Goal: Task Accomplishment & Management: Complete application form

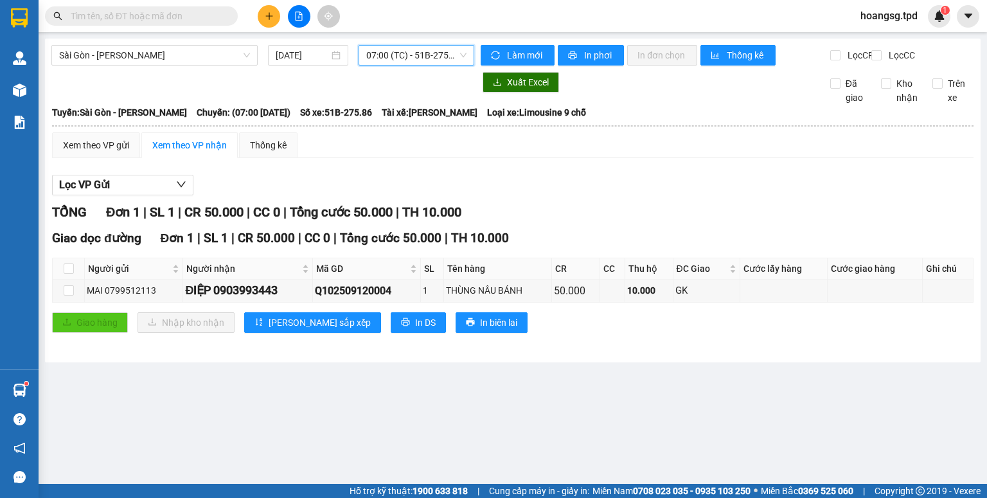
click at [269, 15] on icon "plus" at bounding box center [269, 15] width 1 height 7
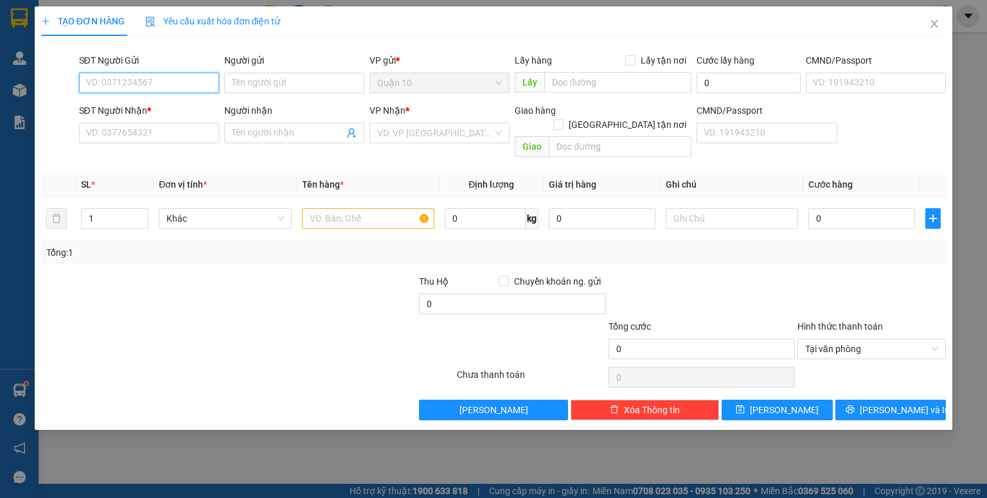
click at [146, 82] on input "SĐT Người Gửi" at bounding box center [149, 83] width 140 height 21
click at [146, 106] on div "0904806079 - KIỀU" at bounding box center [149, 109] width 125 height 14
type input "0904806079"
type input "KIỀU"
type input "0396123864"
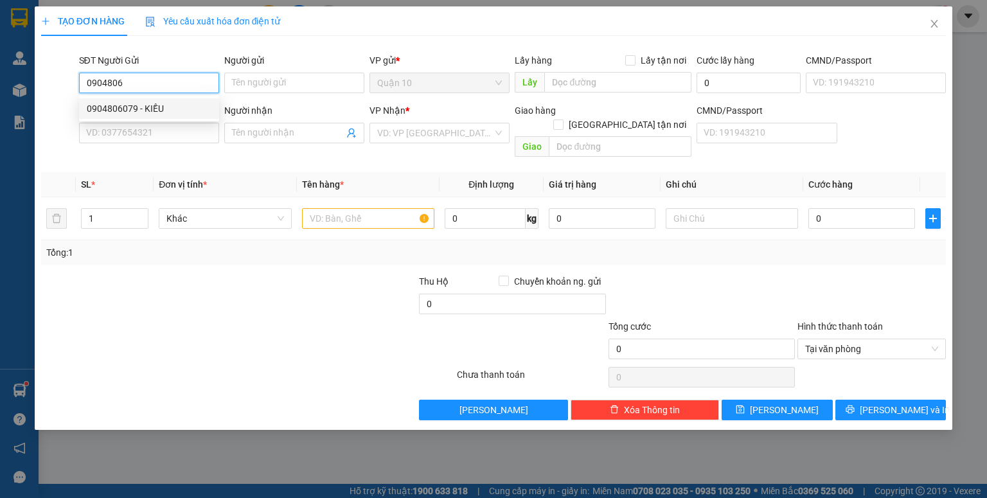
type input "hương"
click at [429, 134] on span "Trạm 128" at bounding box center [439, 132] width 125 height 19
type input "0904806079"
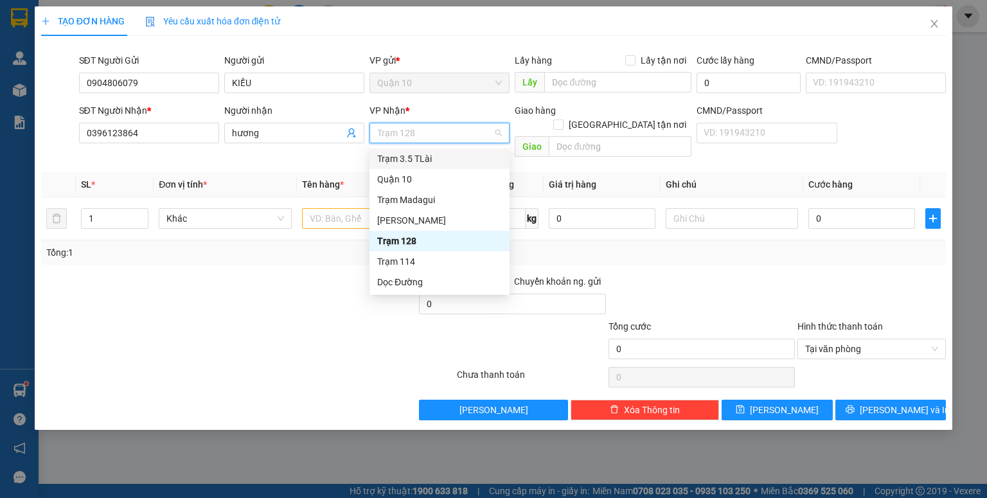
drag, startPoint x: 414, startPoint y: 161, endPoint x: 439, endPoint y: 180, distance: 31.6
click at [415, 160] on div "Trạm 3.5 TLài" at bounding box center [439, 159] width 125 height 14
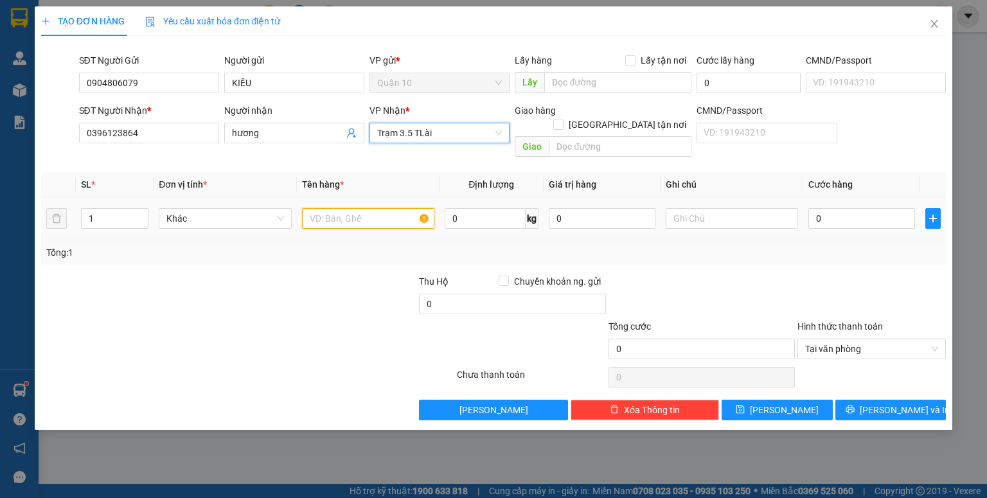
click at [358, 208] on input "text" at bounding box center [368, 218] width 132 height 21
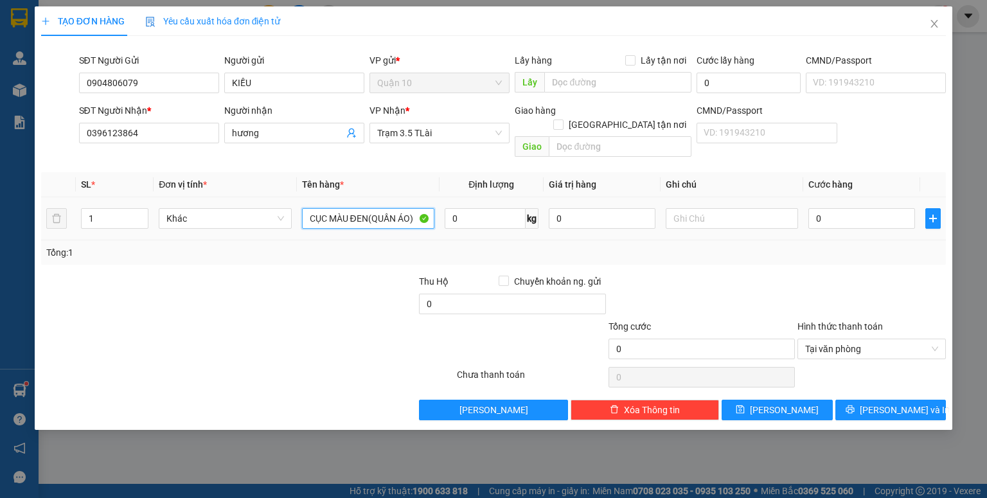
type input "CỤC MÀU ĐEN(QUẦN ÁO)"
type input "500.000"
type input "4"
type input "40"
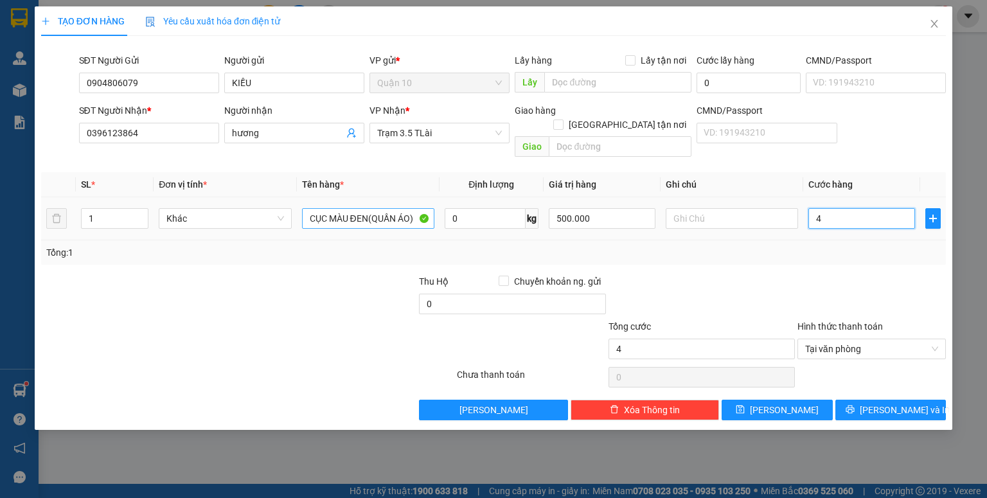
type input "40"
type input "40.000"
click at [369, 208] on input "CỤC MÀU ĐEN(QUẦN ÁO)" at bounding box center [368, 218] width 132 height 21
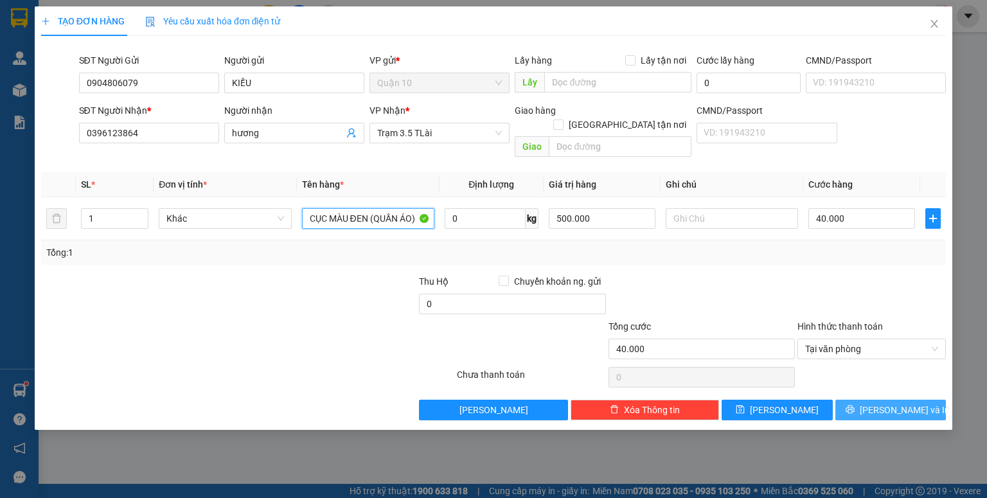
type input "CỤC MÀU ĐEN (QUẦN ÁO)"
click at [906, 403] on button "Lưu và In" at bounding box center [890, 410] width 111 height 21
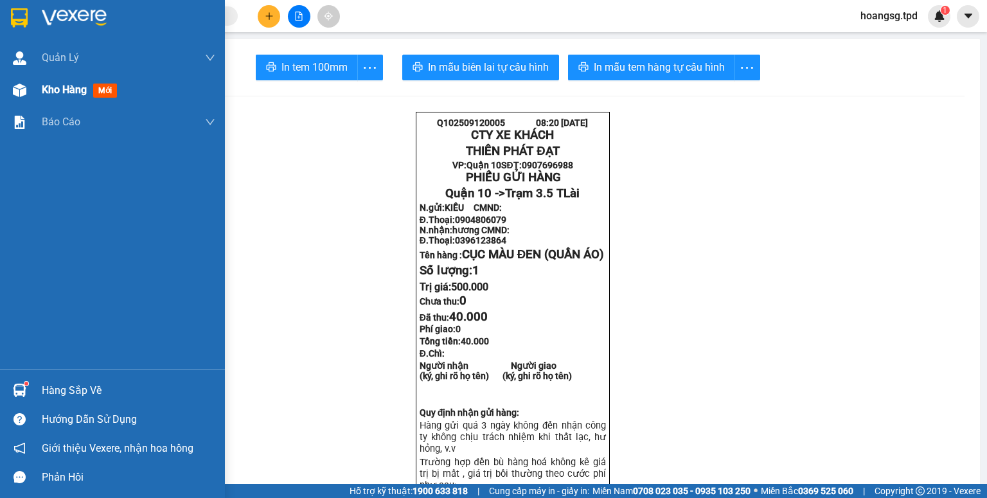
click at [20, 93] on img at bounding box center [19, 90] width 13 height 13
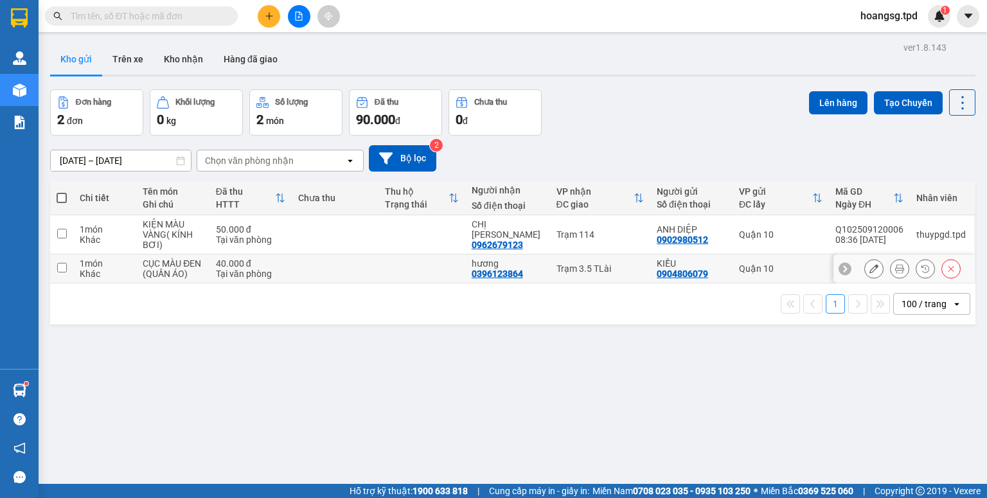
click at [61, 265] on input "checkbox" at bounding box center [62, 268] width 10 height 10
checkbox input "true"
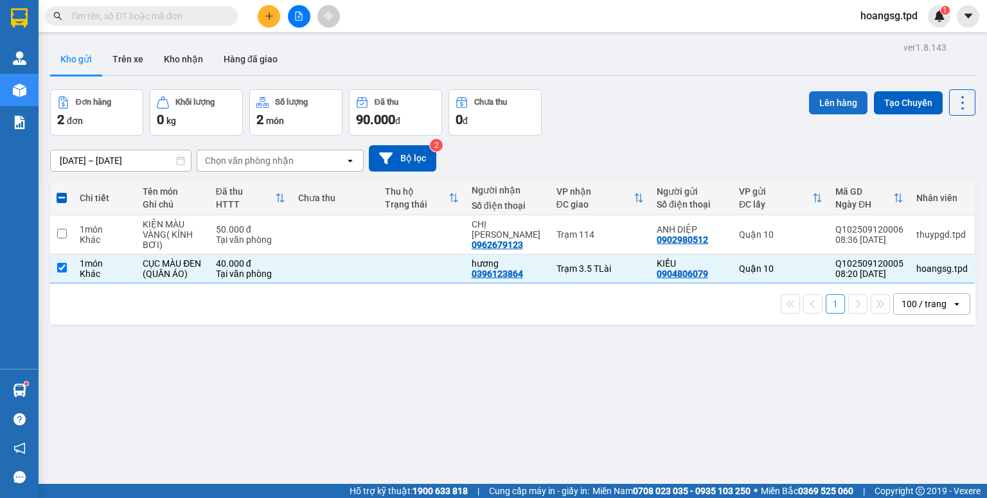
click at [826, 110] on button "Lên hàng" at bounding box center [838, 102] width 58 height 23
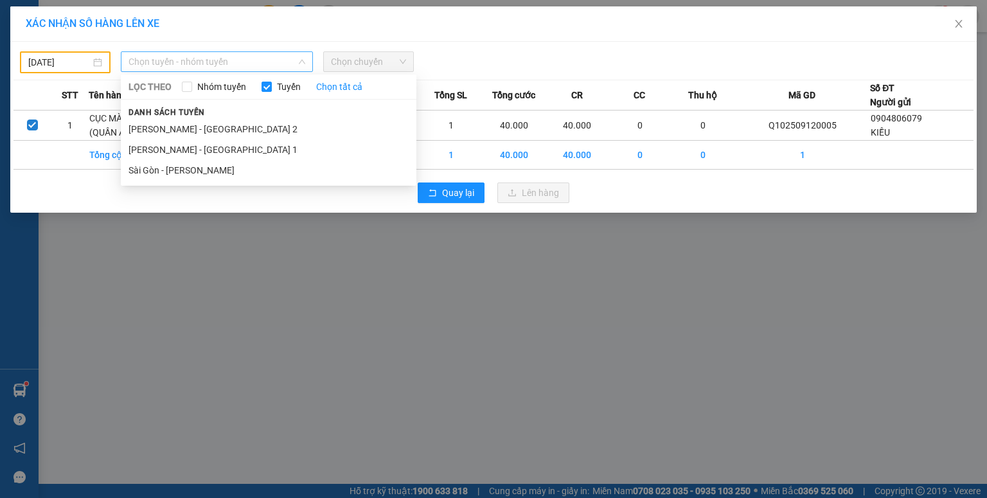
click at [173, 59] on span "Chọn tuyến - nhóm tuyến" at bounding box center [216, 61] width 177 height 19
click at [173, 168] on li "Sài Gòn - Phương Lâm" at bounding box center [269, 170] width 296 height 21
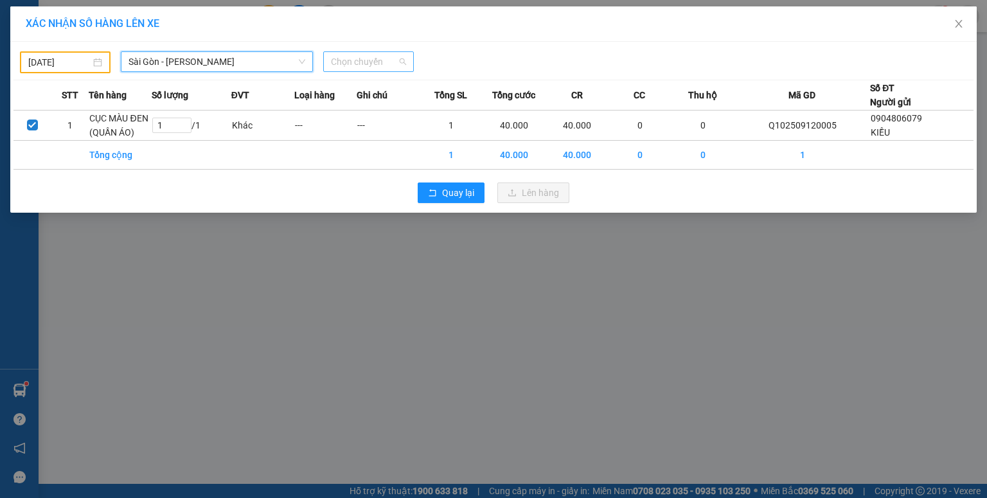
click at [361, 61] on span "Chọn chuyến" at bounding box center [368, 61] width 75 height 19
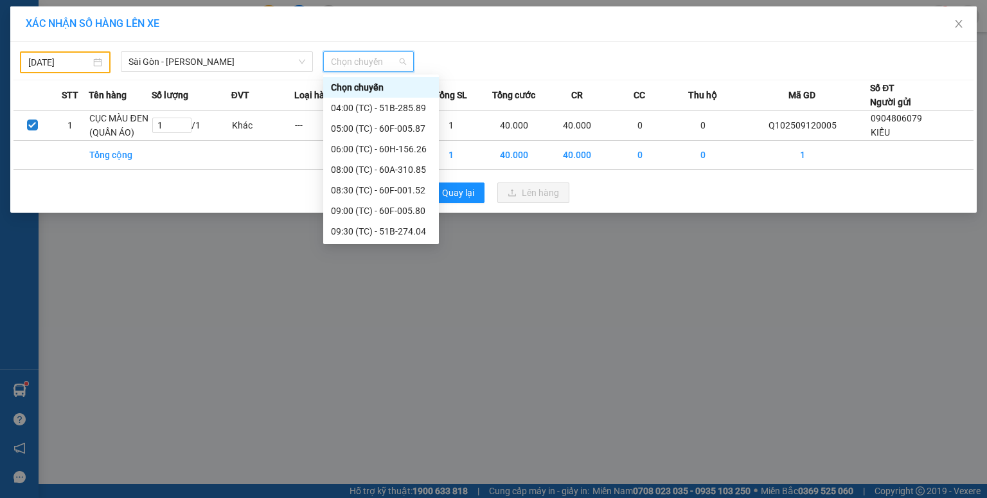
click at [64, 60] on input "11/09/2025" at bounding box center [59, 62] width 62 height 14
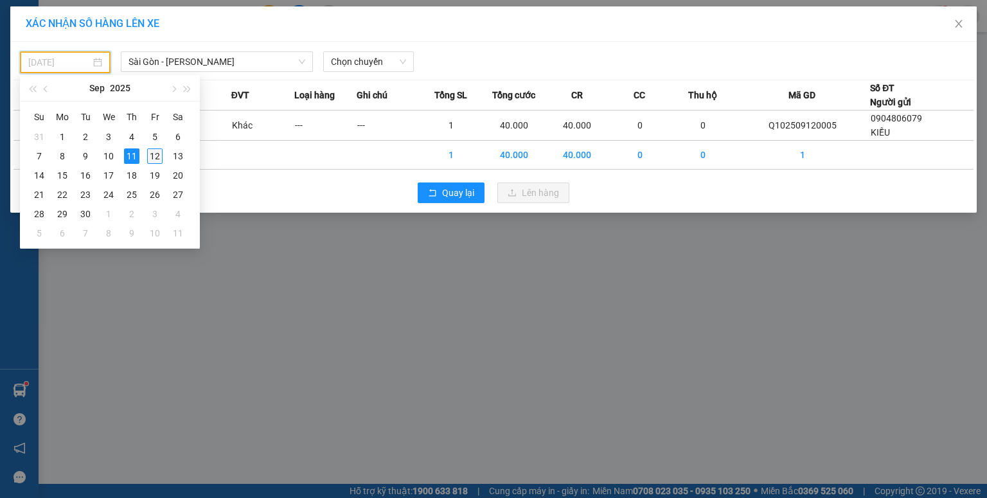
click at [160, 154] on div "12" at bounding box center [154, 155] width 15 height 15
type input "12/09/2025"
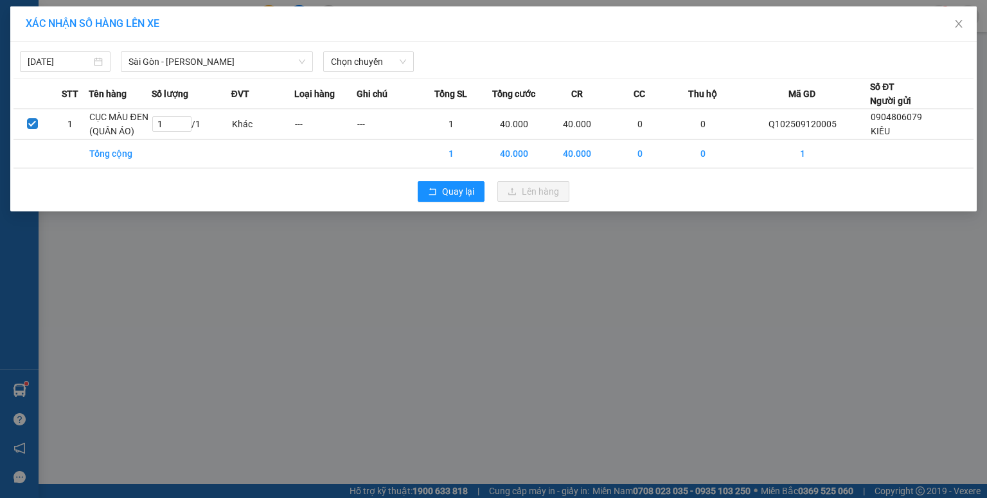
click at [262, 258] on div "XÁC NHẬN SỐ HÀNG LÊN XE 12/09/2025 Sài Gòn - Phương Lâm LỌC THEO Nhóm tuyến Tuy…" at bounding box center [493, 249] width 987 height 498
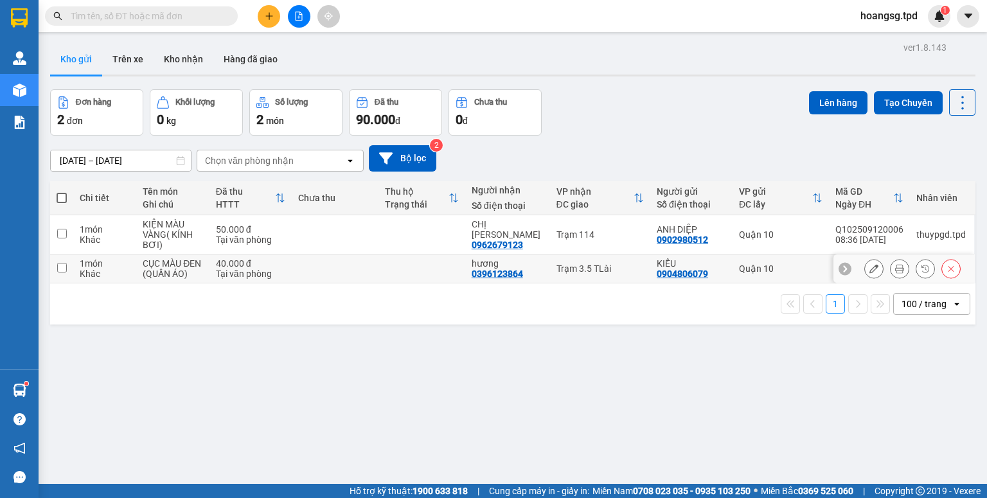
click at [63, 276] on td at bounding box center [61, 268] width 23 height 29
checkbox input "true"
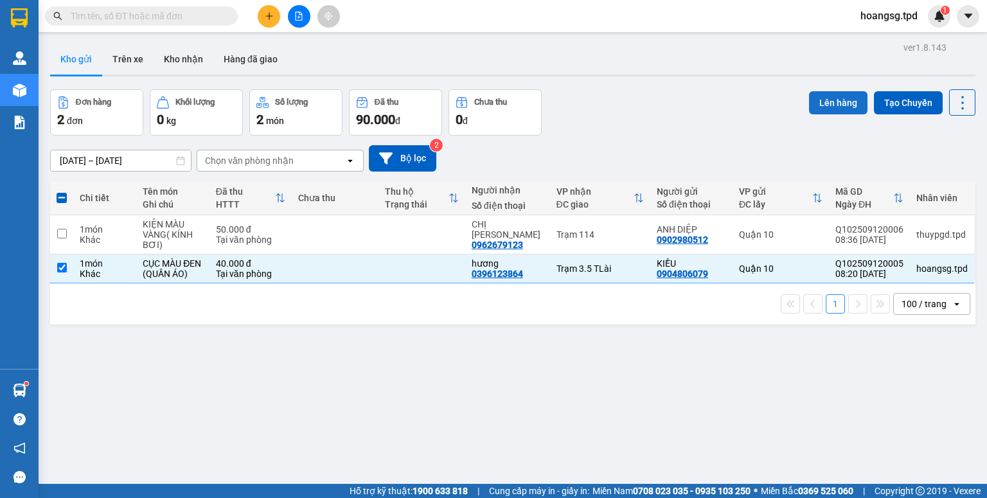
click at [823, 100] on button "Lên hàng" at bounding box center [838, 102] width 58 height 23
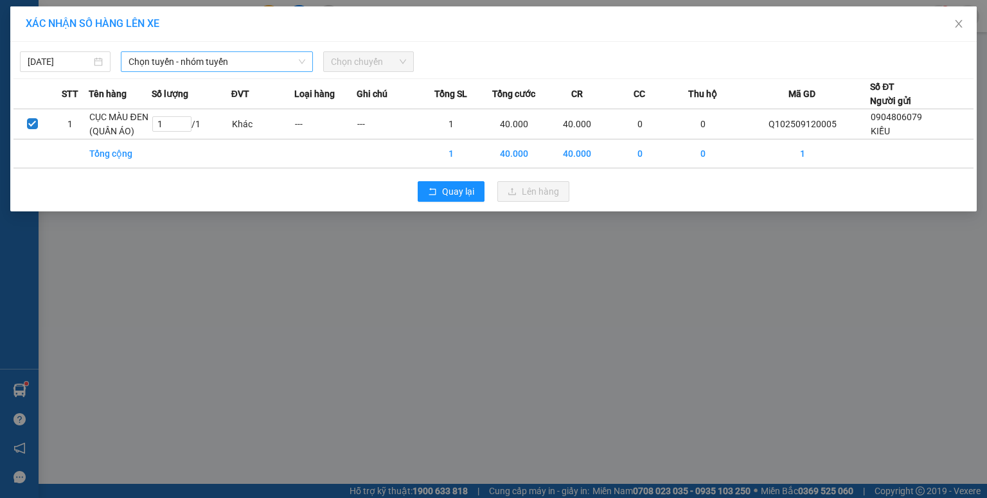
click at [182, 61] on span "Chọn tuyến - nhóm tuyến" at bounding box center [216, 61] width 177 height 19
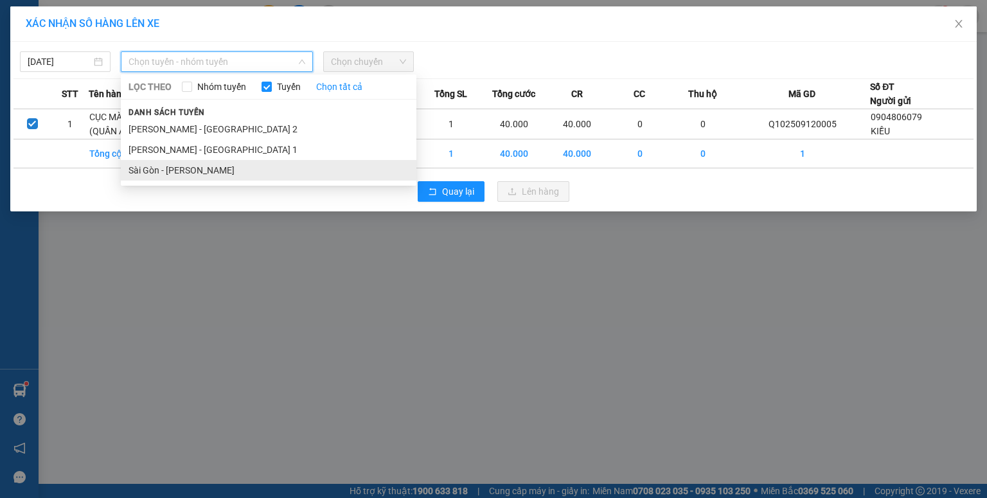
click at [170, 175] on li "Sài Gòn - Phương Lâm" at bounding box center [269, 170] width 296 height 21
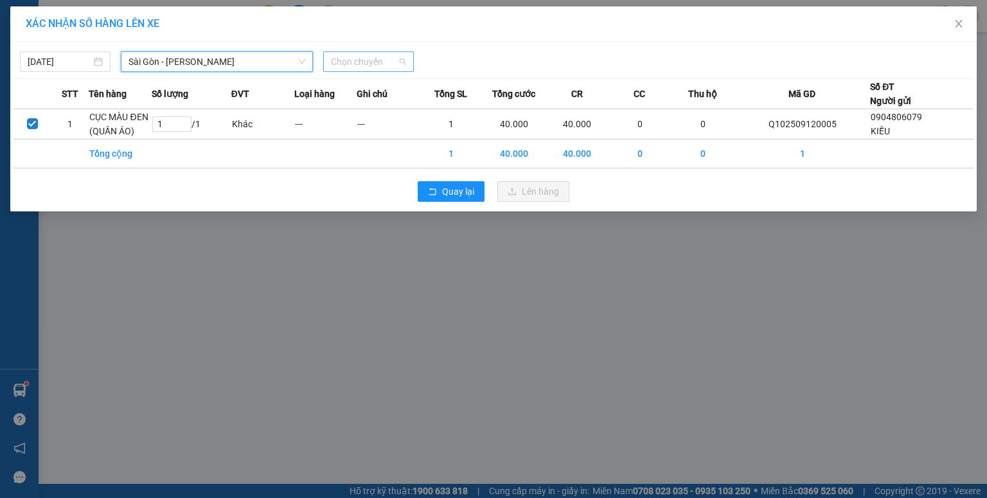
click at [383, 69] on span "Chọn chuyến" at bounding box center [368, 61] width 75 height 19
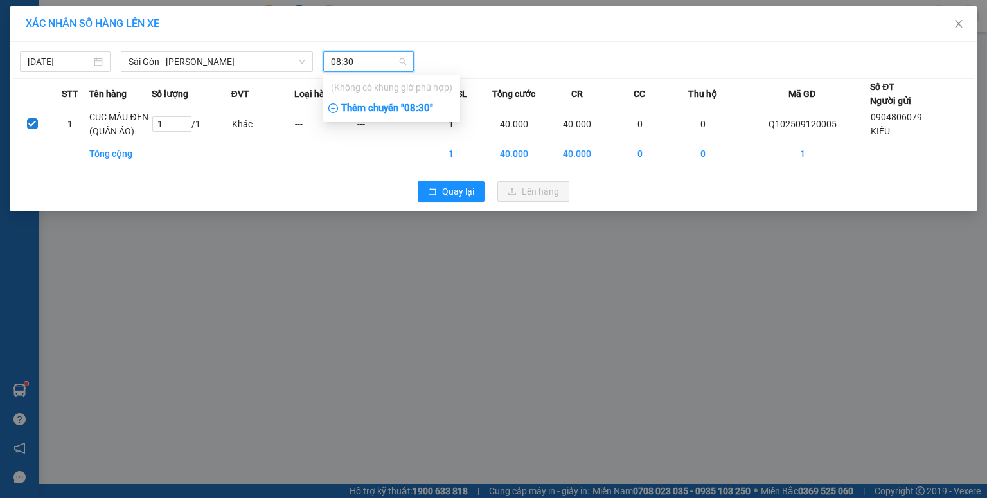
type input "08:30"
click at [421, 112] on div "Thêm chuyến " 08:30 "" at bounding box center [391, 109] width 137 height 22
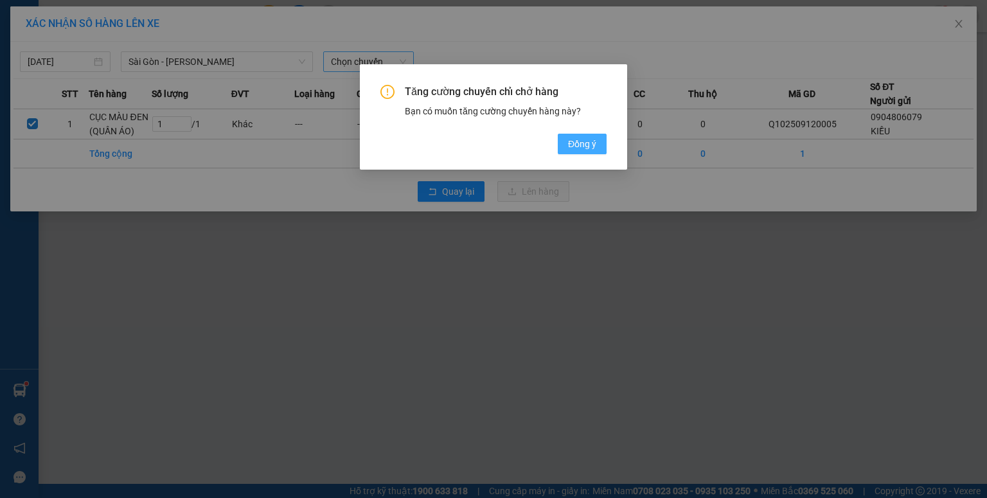
click at [578, 148] on span "Đồng ý" at bounding box center [582, 144] width 28 height 14
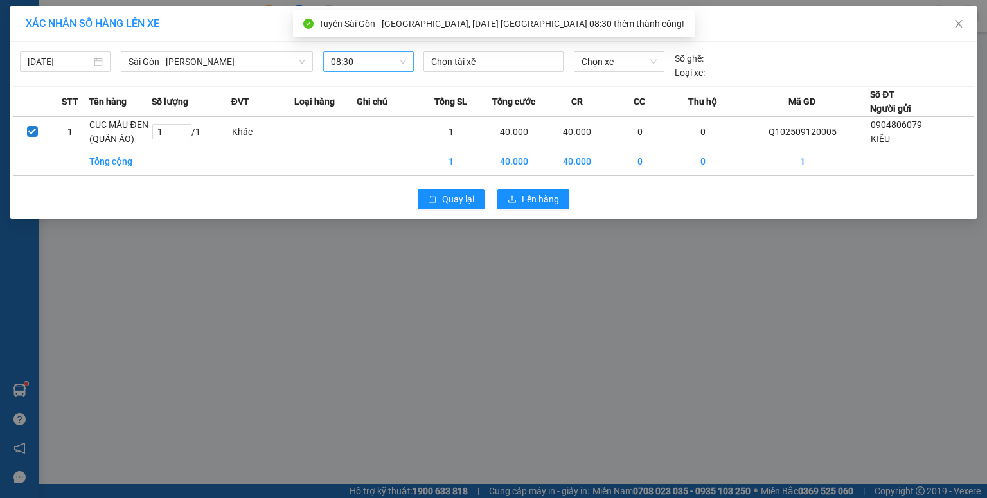
click at [503, 42] on div "12/09/2025 Sài Gòn - Phương Lâm LỌC THEO Nhóm tuyến Tuyến Chọn tất cả Danh sách…" at bounding box center [493, 130] width 966 height 177
click at [499, 60] on div at bounding box center [494, 61] width 134 height 15
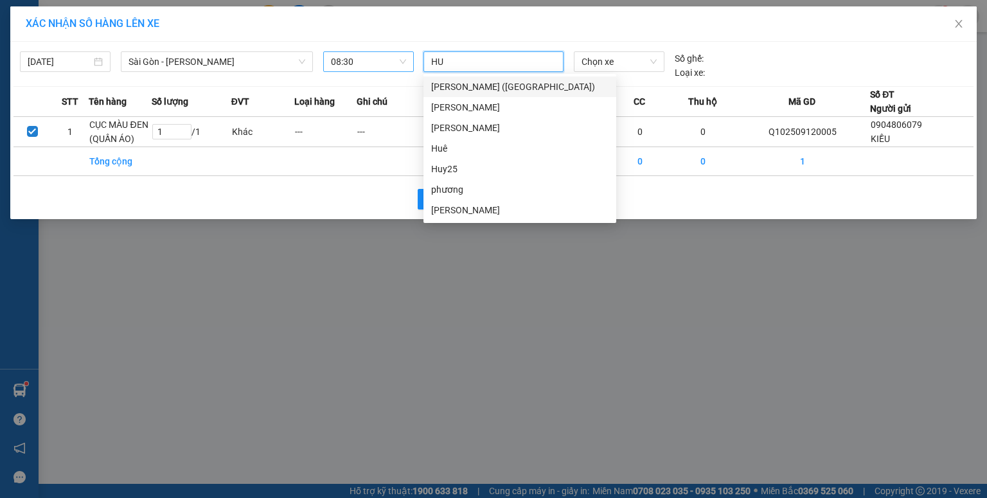
type input "HUÊ"
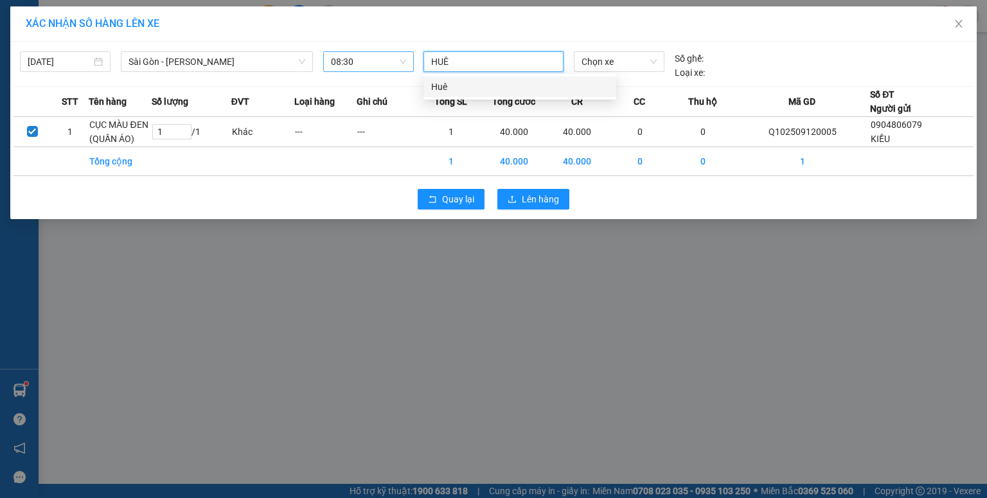
click at [496, 84] on div "Huê" at bounding box center [519, 87] width 177 height 14
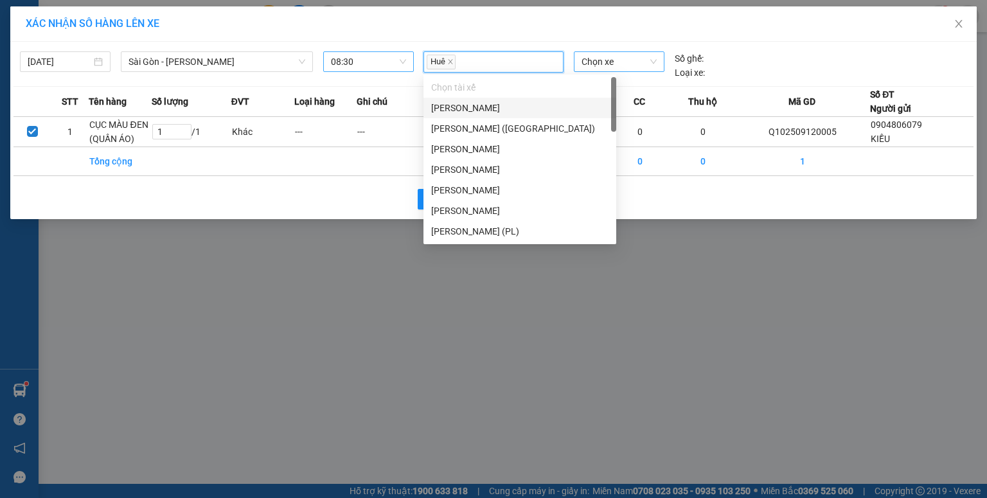
click at [603, 62] on span "Chọn xe" at bounding box center [618, 61] width 75 height 19
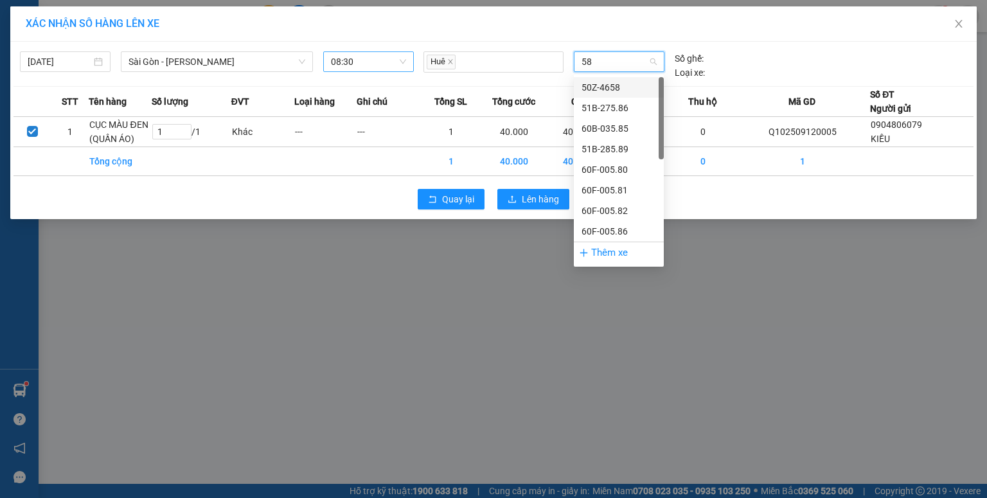
type input "587"
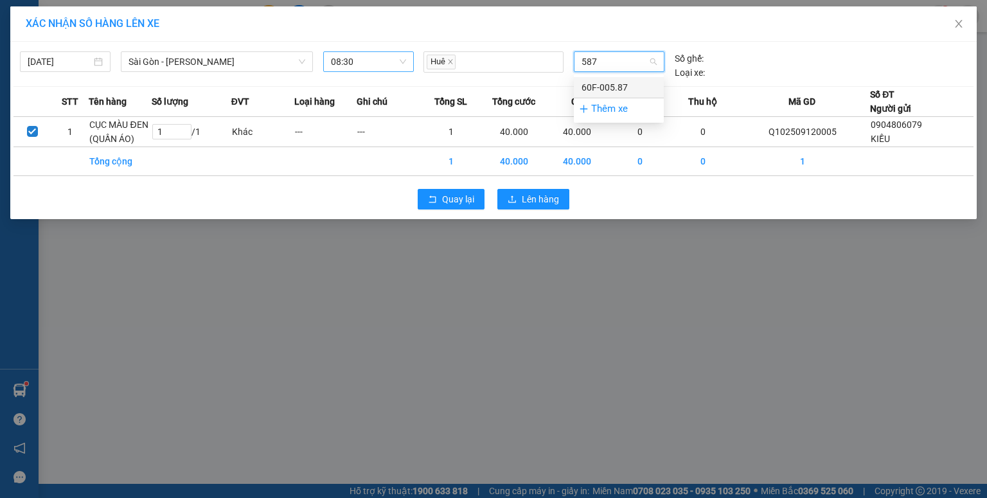
drag, startPoint x: 610, startPoint y: 84, endPoint x: 606, endPoint y: 97, distance: 13.6
click at [611, 85] on div "60F-005.87" at bounding box center [618, 87] width 75 height 14
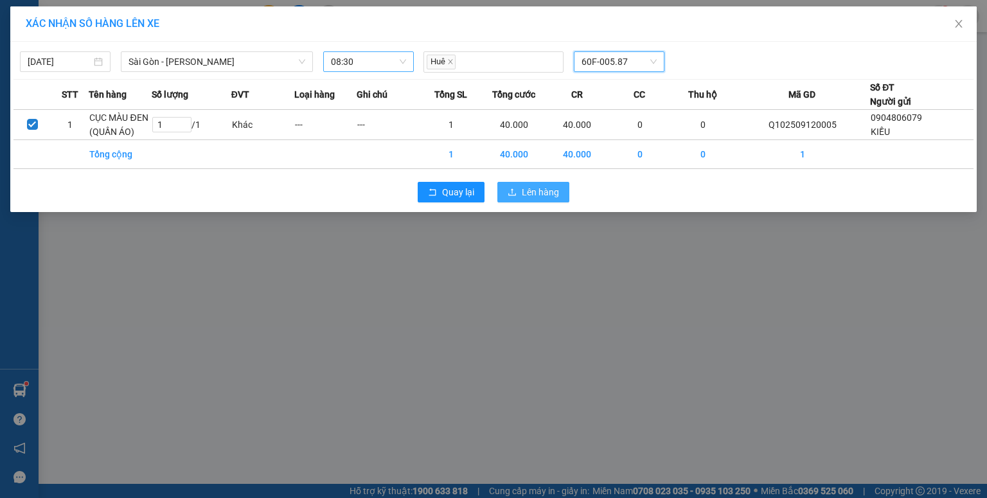
click at [561, 193] on button "Lên hàng" at bounding box center [533, 192] width 72 height 21
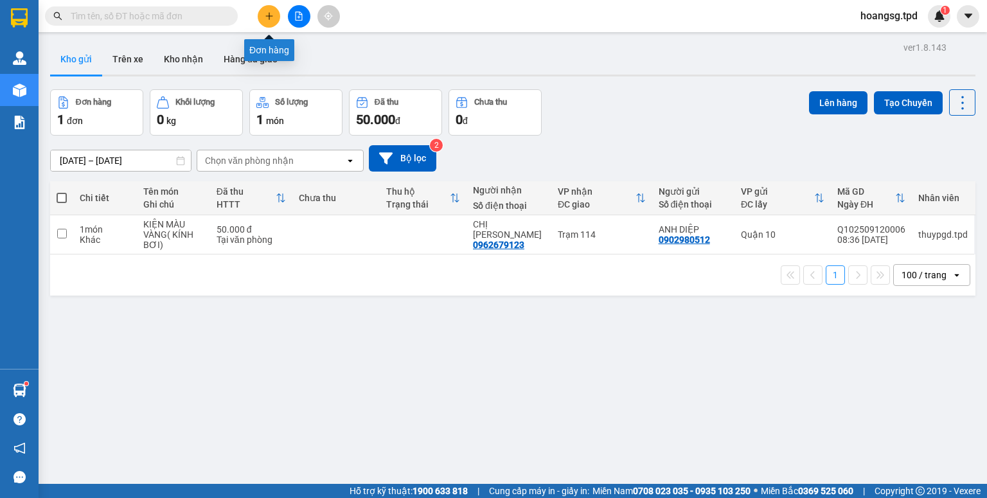
click at [267, 11] on button at bounding box center [269, 16] width 22 height 22
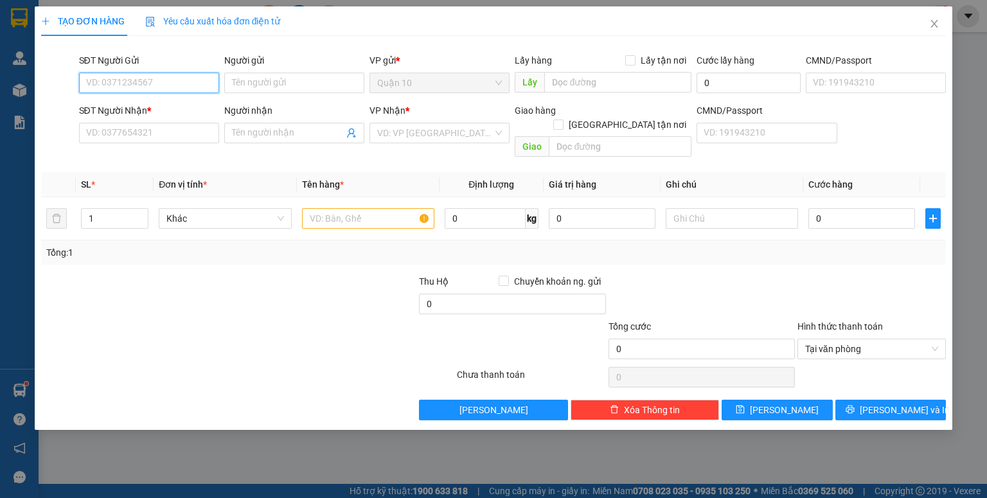
click at [159, 86] on input "SĐT Người Gửi" at bounding box center [149, 83] width 140 height 21
click at [137, 93] on input "SĐT Người Gửi" at bounding box center [149, 83] width 140 height 21
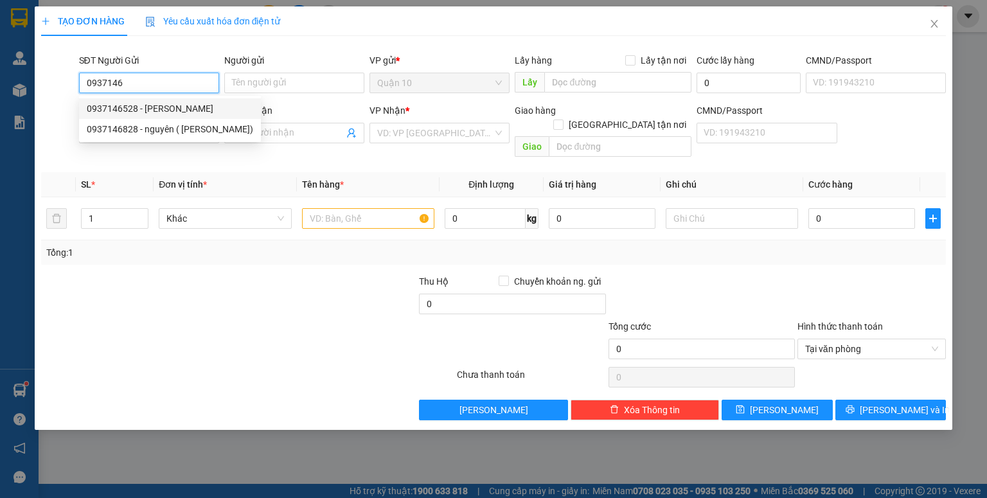
click at [151, 105] on div "0937146528 - NGỌC HÂN" at bounding box center [170, 109] width 166 height 14
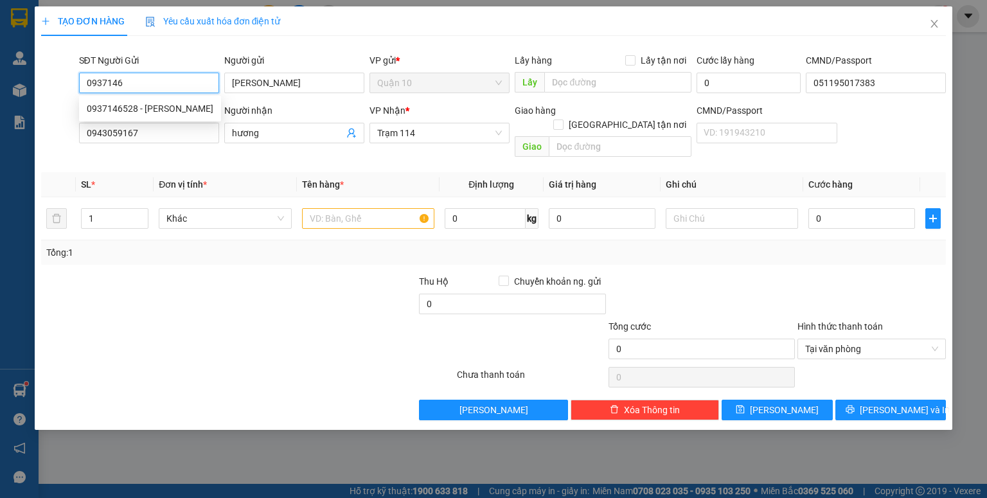
type input "0937146528"
type input "NGỌC HÂN"
type input "051195017383"
type input "0943059167"
type input "hương"
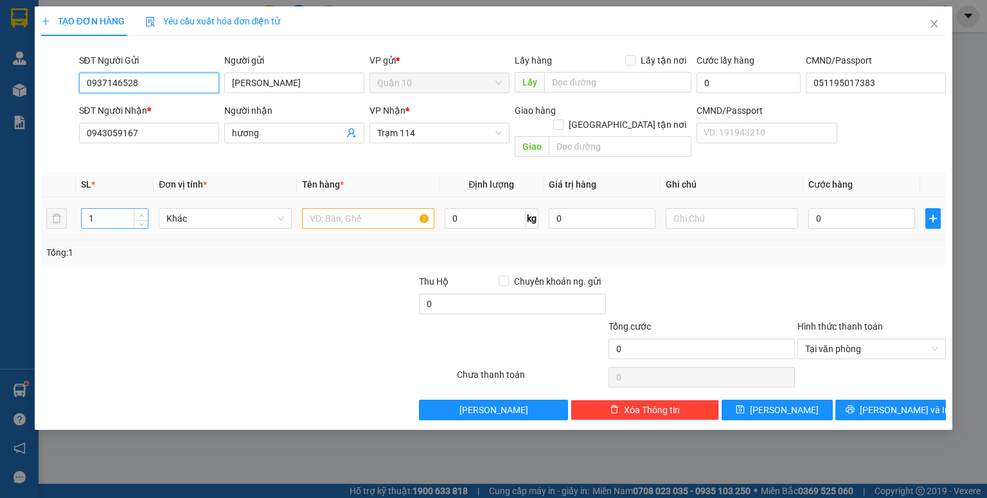
type input "0937146528"
type input "2"
click at [139, 211] on span "up" at bounding box center [141, 215] width 8 height 8
click at [360, 208] on input "text" at bounding box center [368, 218] width 132 height 21
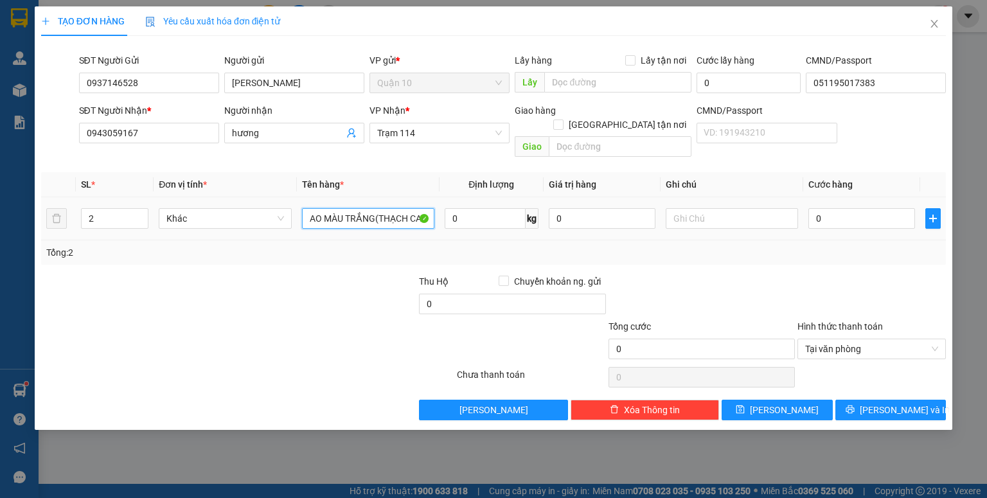
scroll to position [0, 8]
type input "BAO MÀU TRẮNG(THẠCH CAO)"
type input "1.000.000"
type input "1"
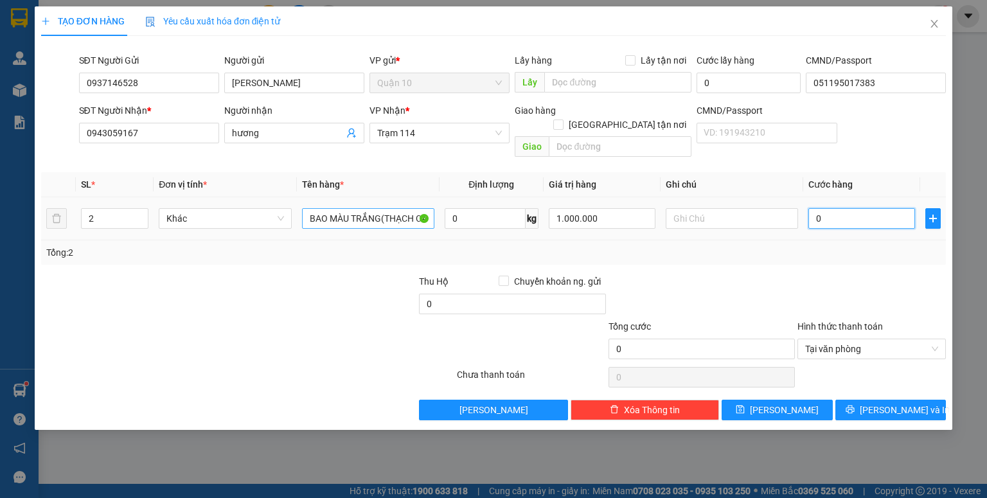
type input "1"
type input "12"
type input "120"
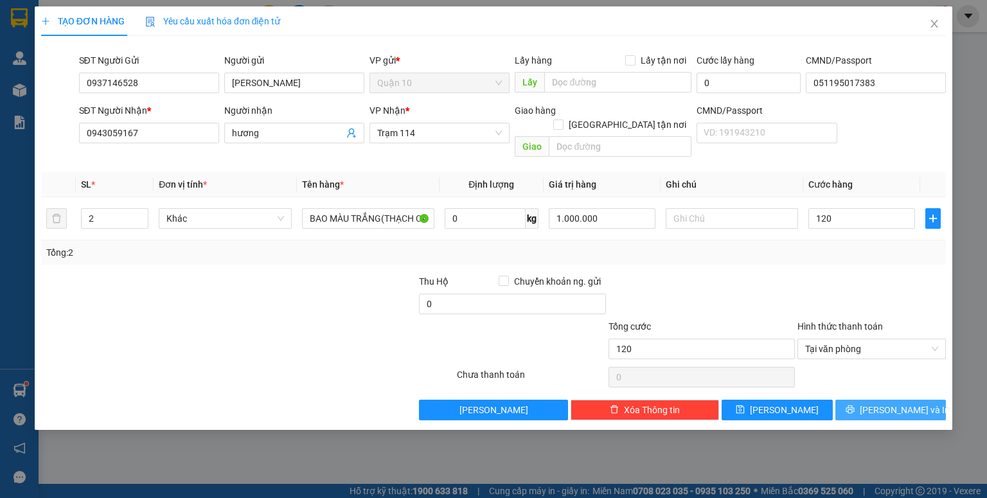
type input "120.000"
click at [881, 403] on span "Lưu và In" at bounding box center [905, 410] width 90 height 14
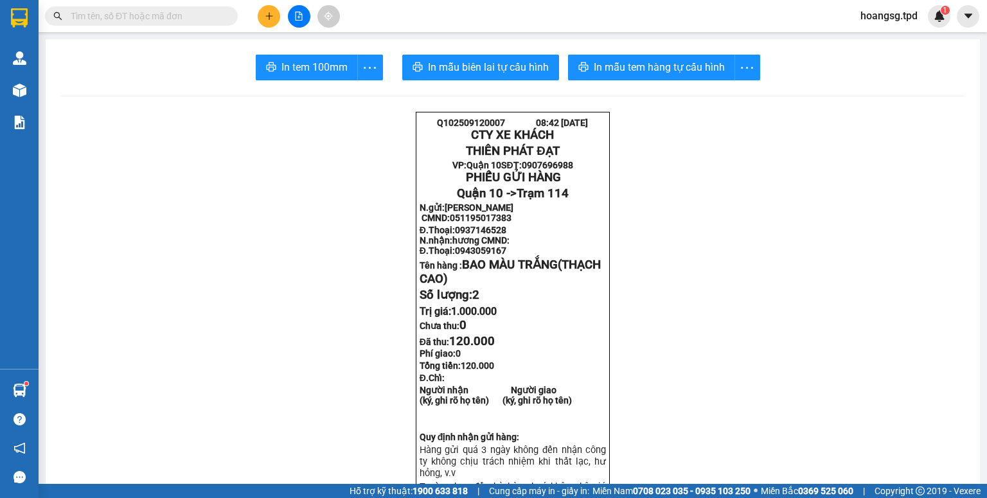
click at [265, 17] on icon "plus" at bounding box center [269, 16] width 9 height 9
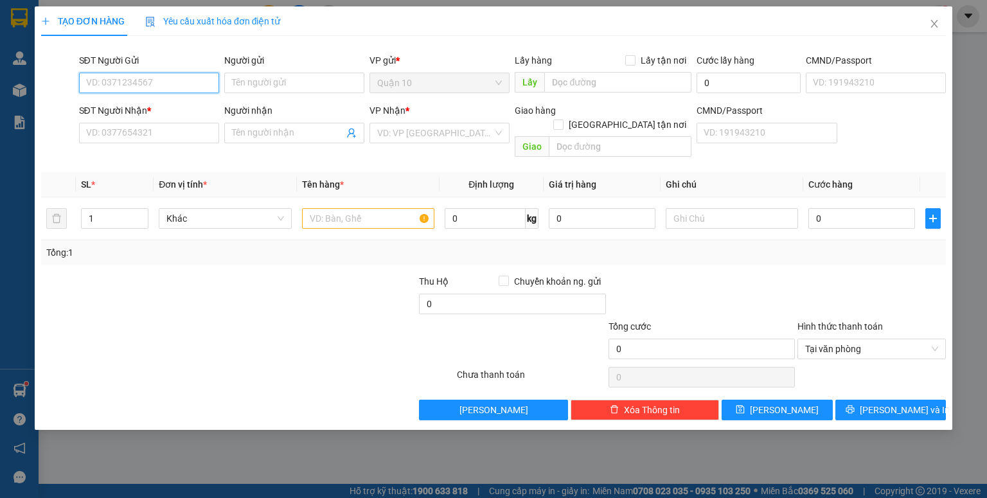
click at [134, 84] on input "SĐT Người Gửi" at bounding box center [149, 83] width 140 height 21
type input "0908260711"
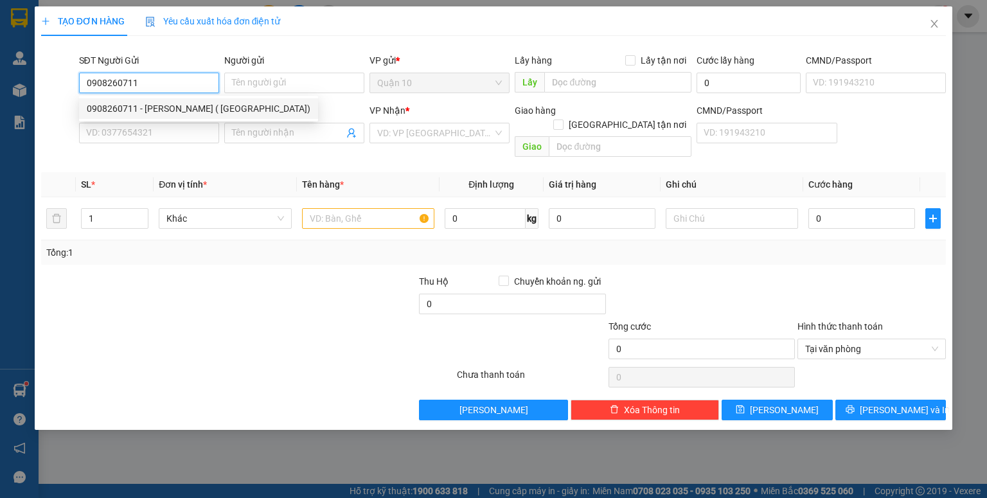
click at [172, 103] on div "0908260711 - thu hà ( NGUYỄ NGỌC THÀNH)" at bounding box center [199, 109] width 224 height 14
type input "thu hà ( NGUYỄ NGỌC THÀNH)"
type input "079053011916"
type input "0919234687"
type input "oanh"
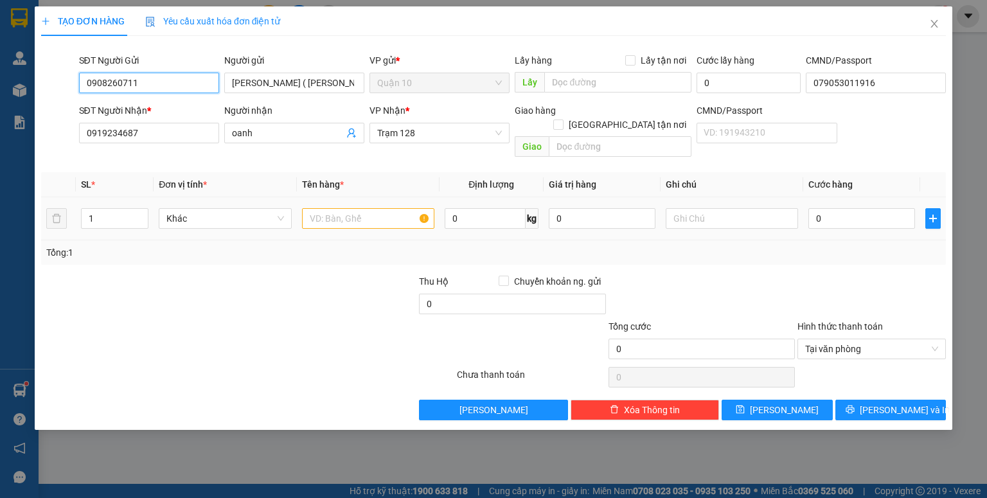
type input "0908260711"
click at [328, 208] on input "text" at bounding box center [368, 218] width 132 height 21
type input "THÙNG HẢI SẢN"
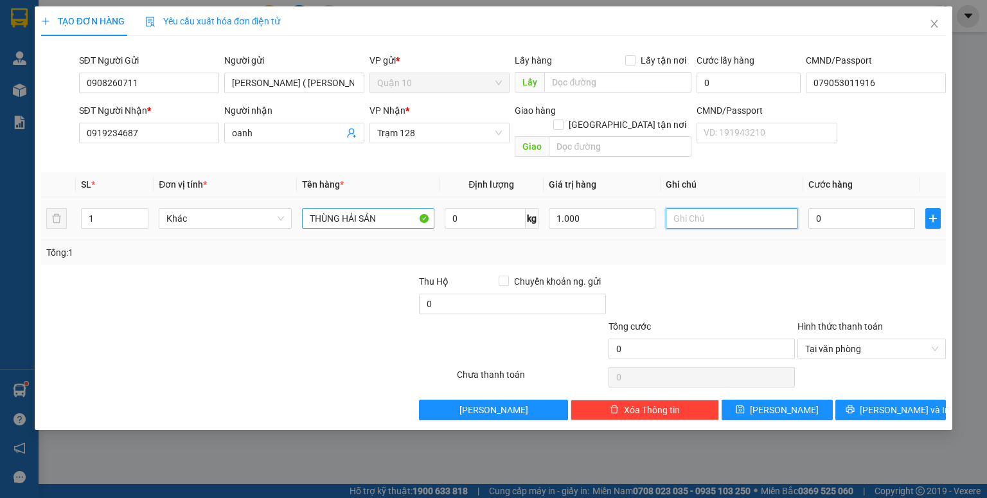
type input "1.000.000"
type input "6"
type input "60"
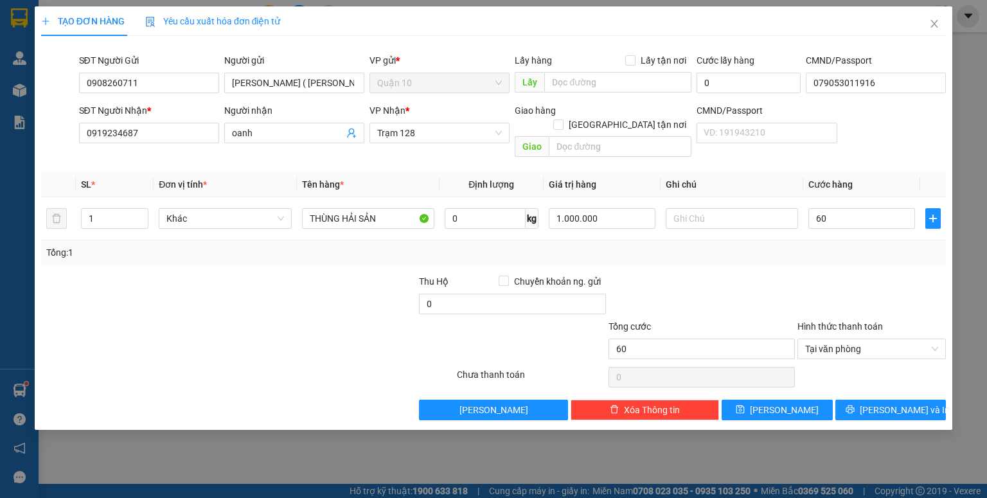
type input "60.000"
drag, startPoint x: 784, startPoint y: 279, endPoint x: 959, endPoint y: 413, distance: 219.9
click at [788, 279] on div at bounding box center [701, 296] width 189 height 45
click at [914, 403] on span "Lưu và In" at bounding box center [905, 410] width 90 height 14
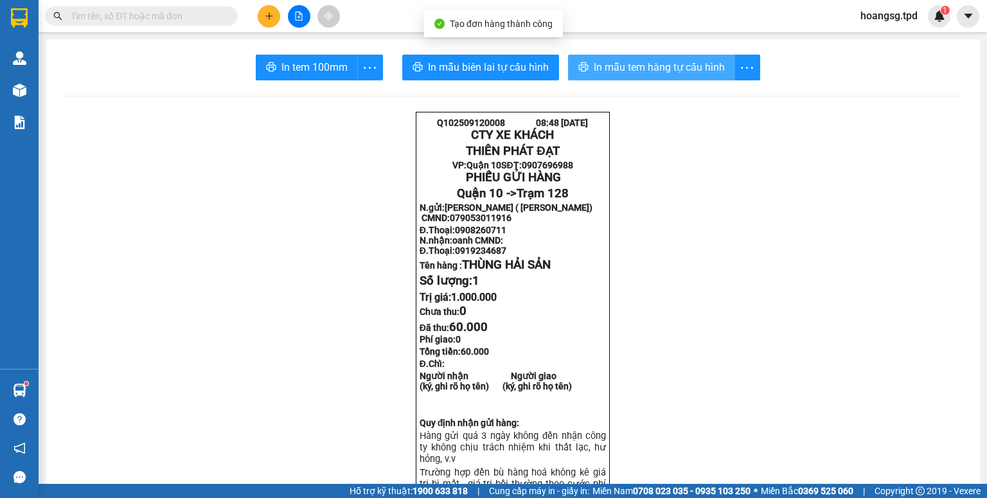
click at [627, 71] on span "In mẫu tem hàng tự cấu hình" at bounding box center [659, 67] width 131 height 16
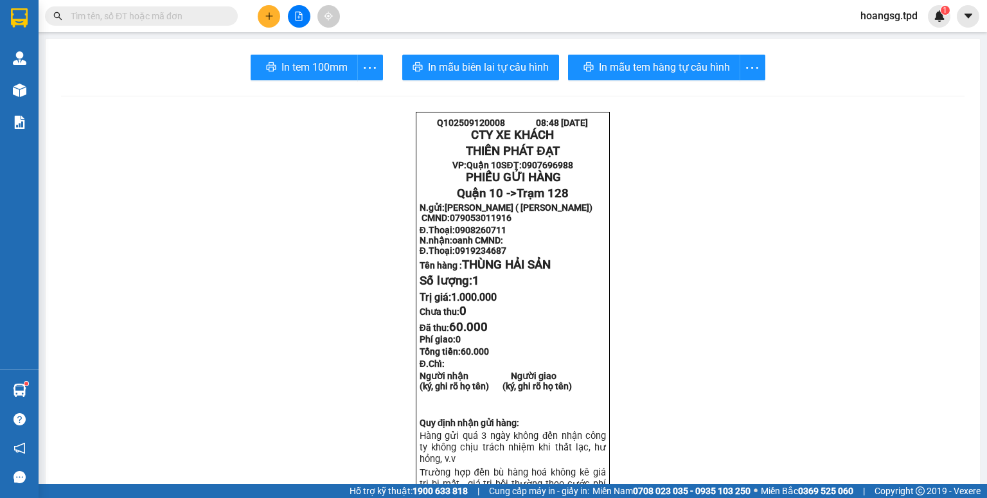
click at [274, 18] on button at bounding box center [269, 16] width 22 height 22
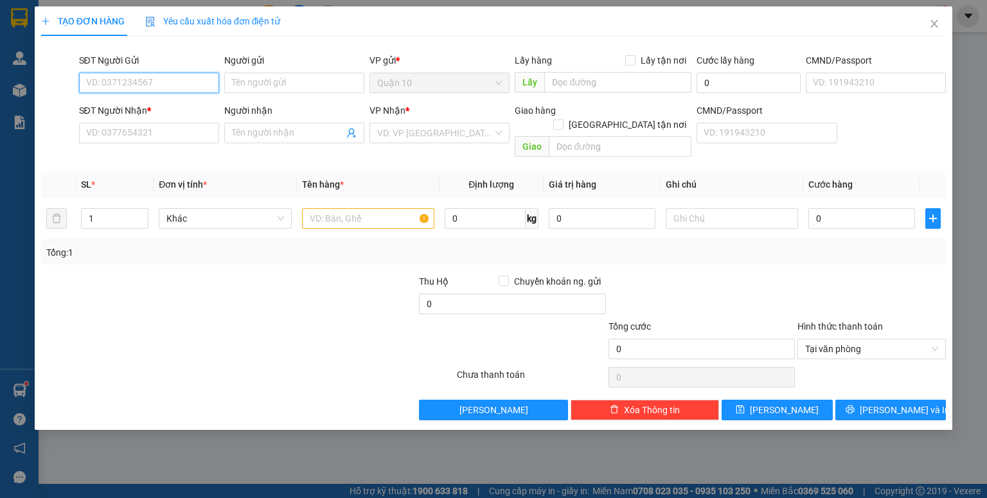
click at [150, 81] on input "SĐT Người Gửi" at bounding box center [149, 83] width 140 height 21
click at [134, 105] on div "0973737755 - MR HIỀN" at bounding box center [158, 109] width 142 height 14
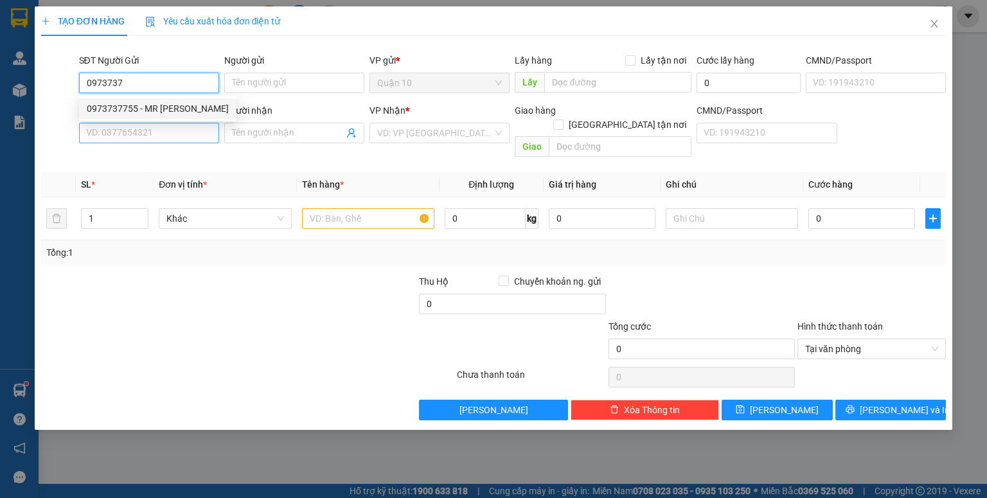
type input "0973737755"
type input "[PERSON_NAME]"
type input "0356566191"
type input "piza lò củi (NGHĨA)"
type input "PIZZA LÒ CỬI"
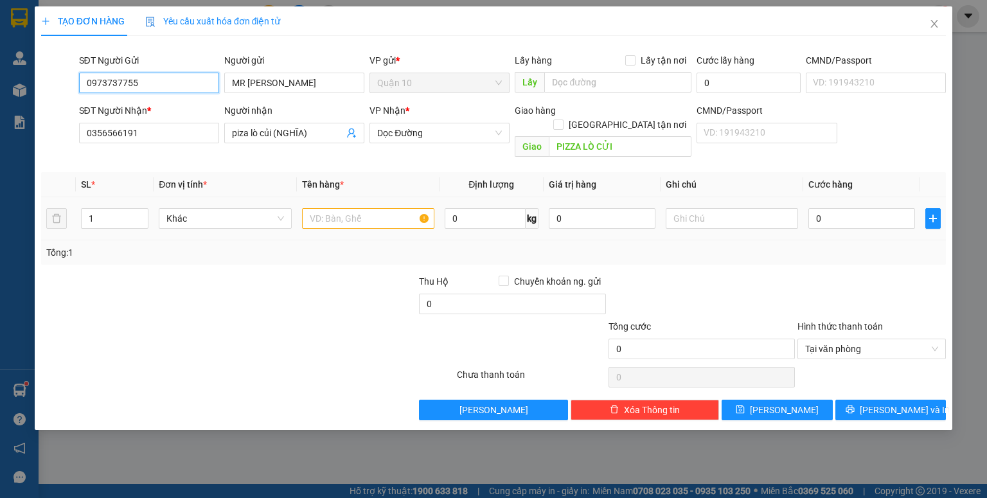
type input "0973737755"
click at [355, 208] on input "text" at bounding box center [368, 218] width 132 height 21
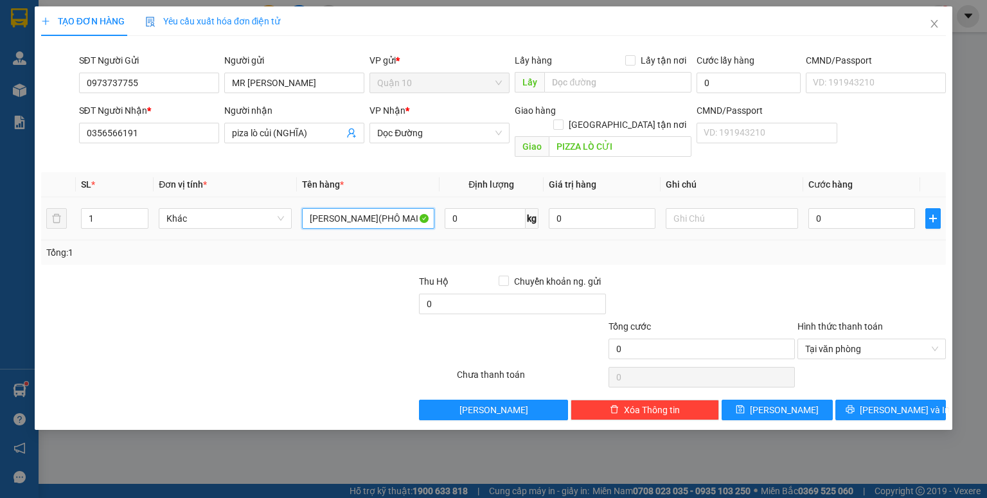
click at [408, 208] on input "THÙNG MÚT(PHÔ MAI" at bounding box center [368, 218] width 132 height 21
type input "THÙNG MÚT(PHÔ MAI)"
type input "5.000.000"
type input "2"
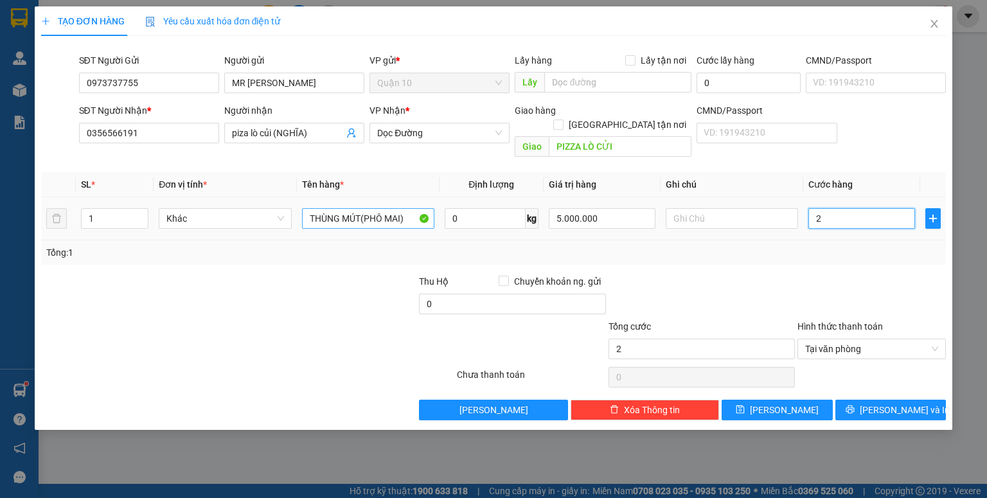
type input "25"
type input "250"
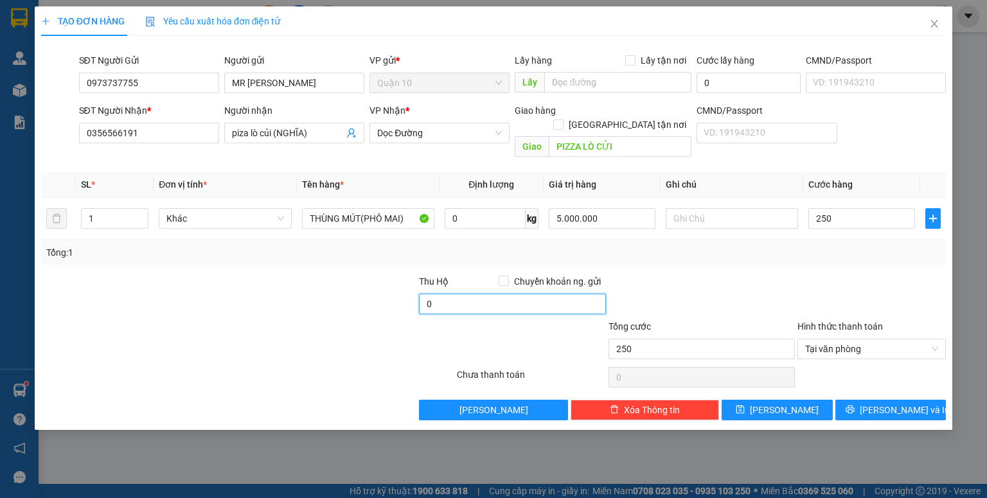
type input "250.000"
click at [483, 296] on input "0" at bounding box center [512, 304] width 186 height 21
type input "30.000"
click at [764, 283] on div at bounding box center [701, 296] width 189 height 45
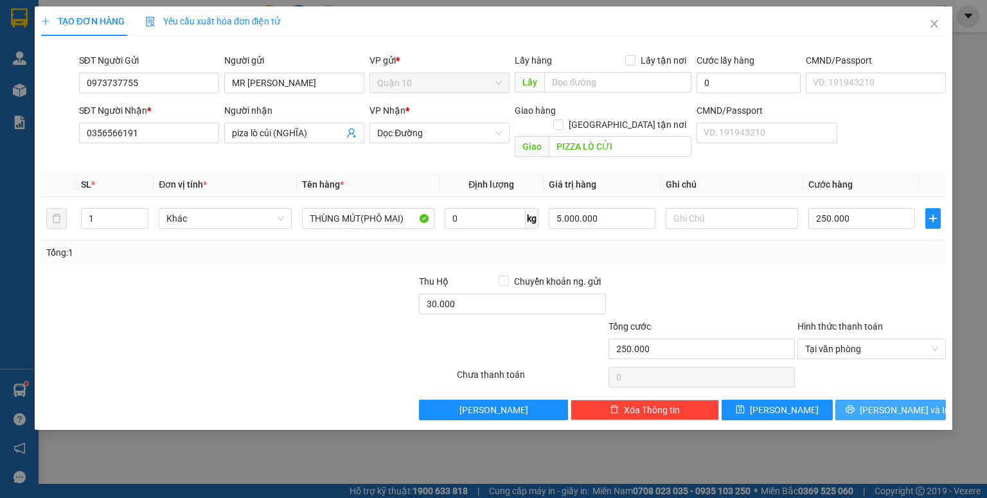
click at [881, 403] on span "Lưu và In" at bounding box center [905, 410] width 90 height 14
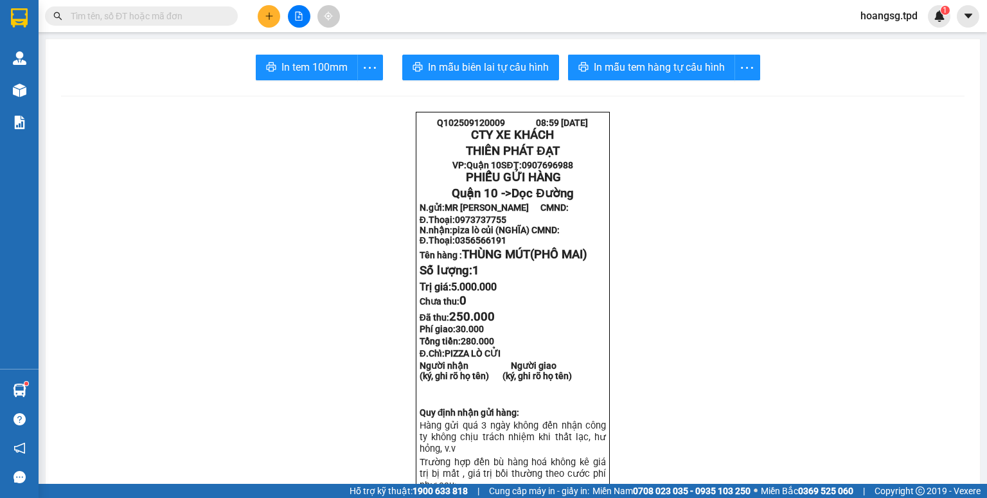
click at [270, 5] on button at bounding box center [269, 16] width 22 height 22
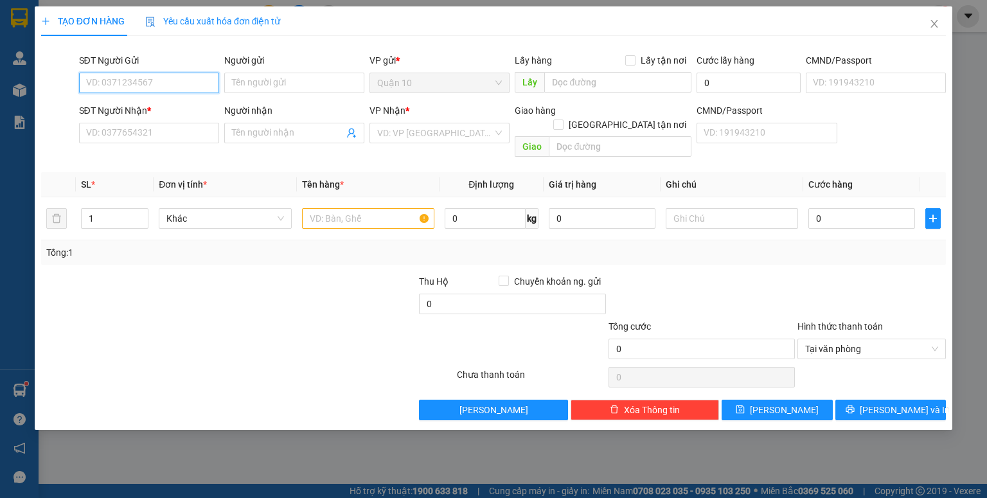
click at [157, 82] on input "SĐT Người Gửi" at bounding box center [149, 83] width 140 height 21
type input "0934099423"
click at [154, 105] on div "0934099423 - niêu" at bounding box center [149, 109] width 125 height 14
type input "niêu"
type input "079060006683"
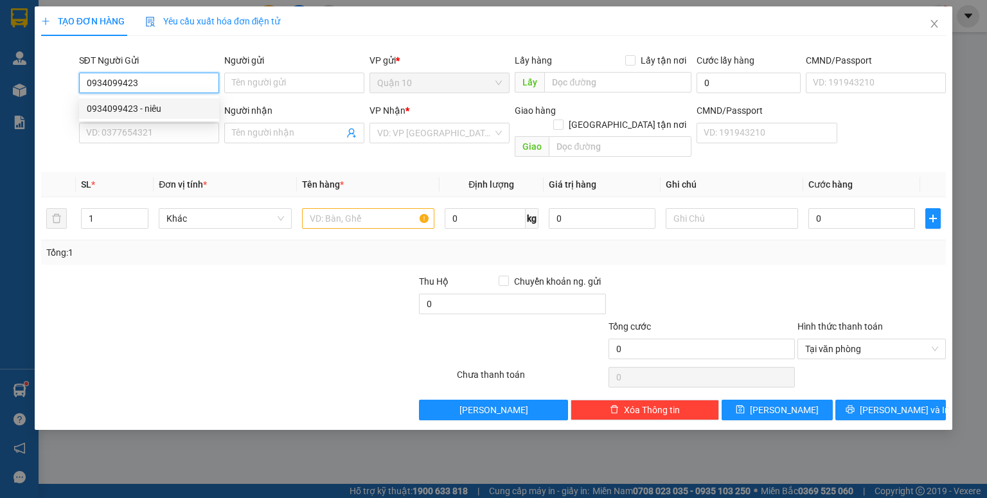
type input "0902927454"
type input "thanh phú túc"
type input "PHU TUC"
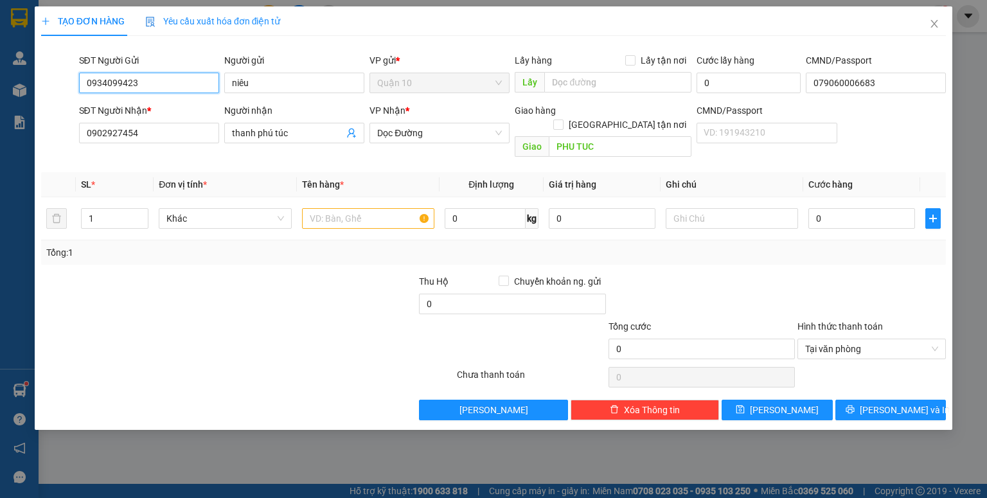
type input "0934099423"
click at [363, 276] on div at bounding box center [323, 296] width 189 height 45
click at [370, 208] on input "text" at bounding box center [368, 218] width 132 height 21
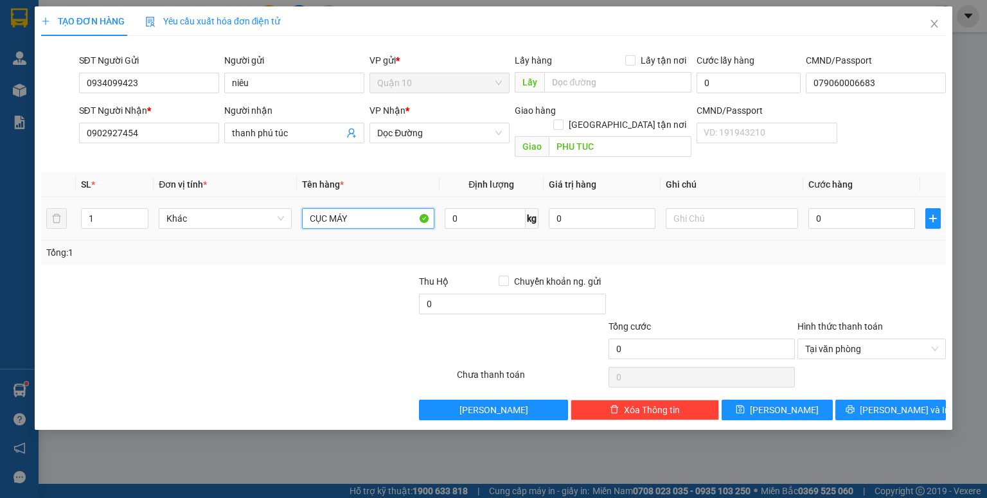
type input "CỤC MÁY"
type input "500.000"
click at [844, 208] on input "0" at bounding box center [861, 218] width 107 height 21
type input "5"
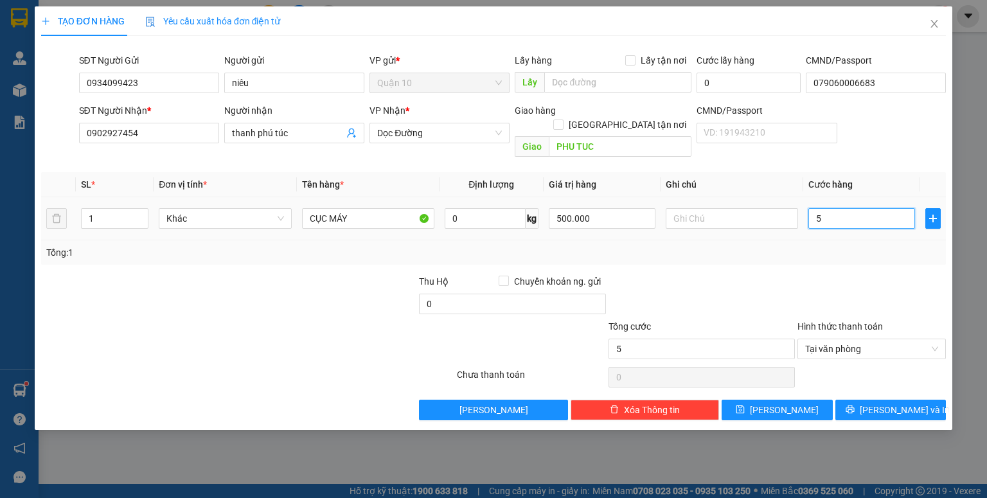
type input "50"
type input "5"
type input "54"
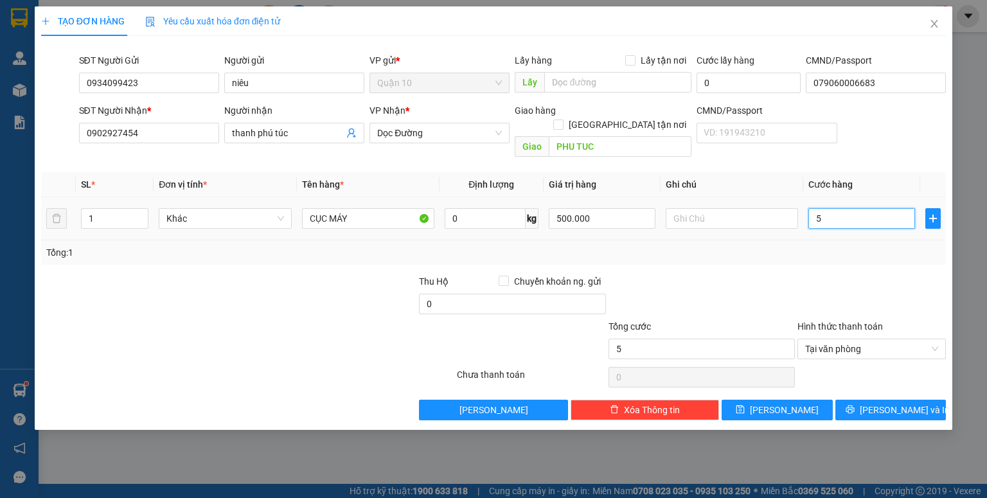
type input "54"
type input "540"
type input "54"
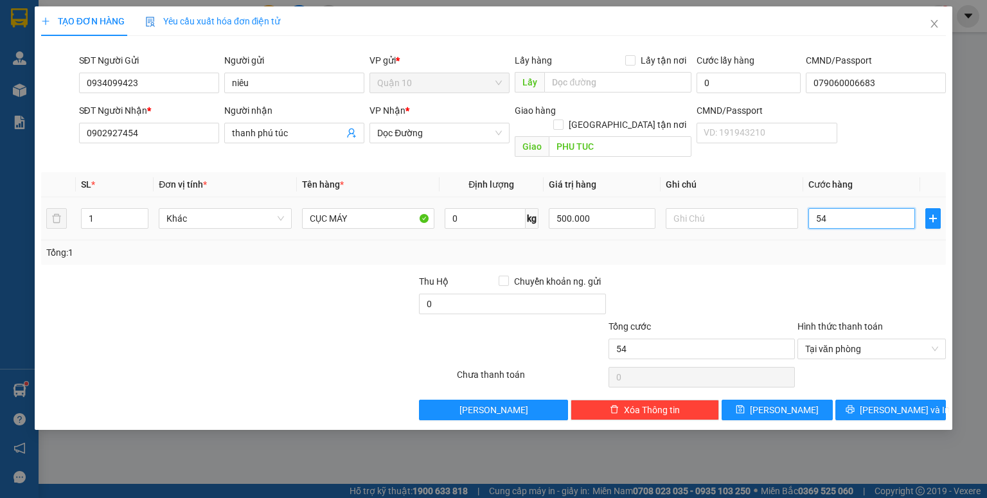
type input "5"
type input "0"
type input "04"
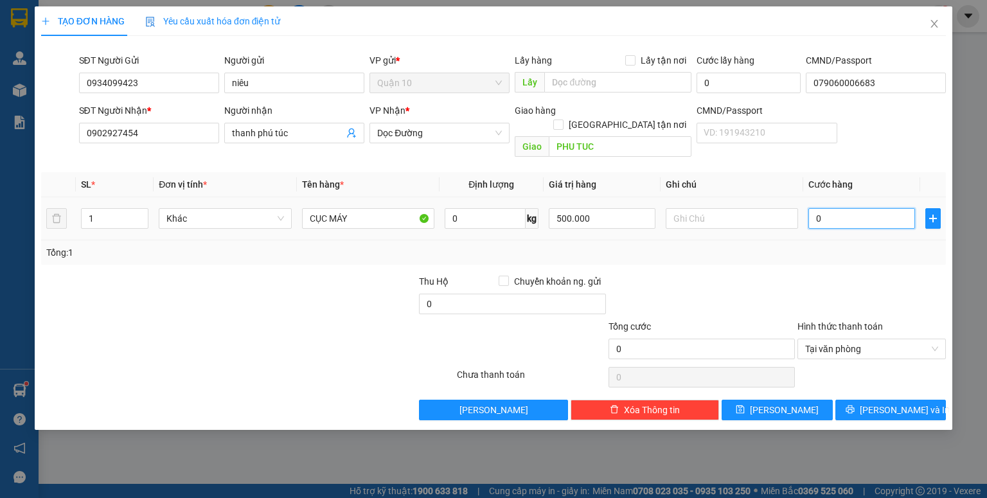
type input "4"
type input "040"
type input "40"
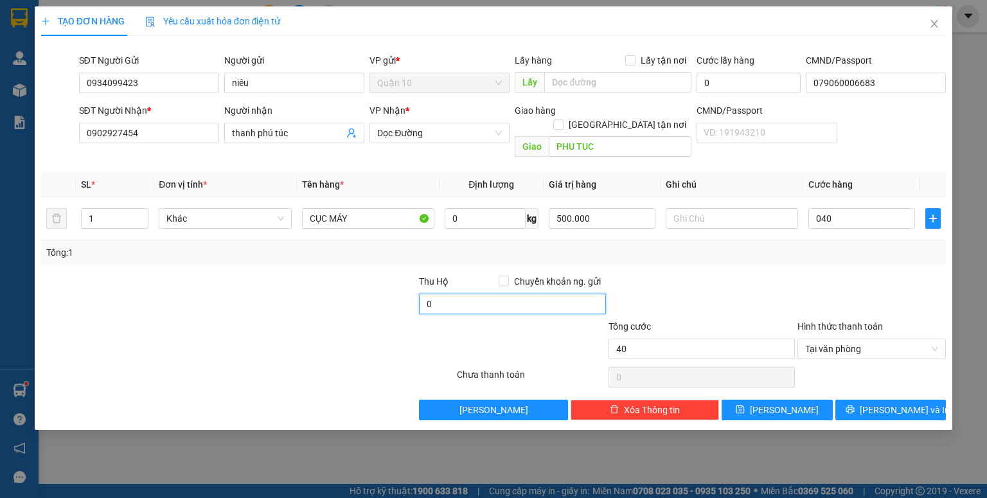
type input "40.000"
click at [493, 294] on input "0" at bounding box center [512, 304] width 186 height 21
type input "10.000"
click at [748, 274] on div at bounding box center [701, 296] width 189 height 45
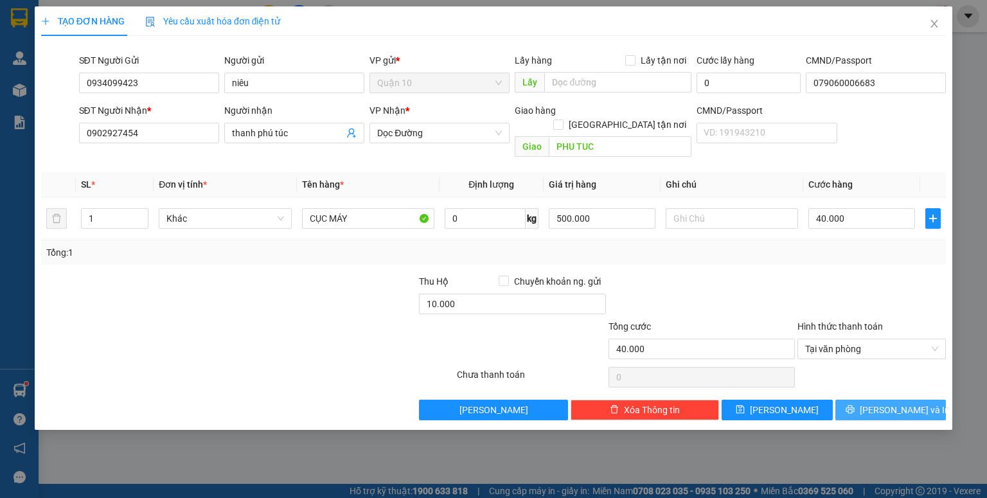
click at [919, 400] on button "Lưu và In" at bounding box center [890, 410] width 111 height 21
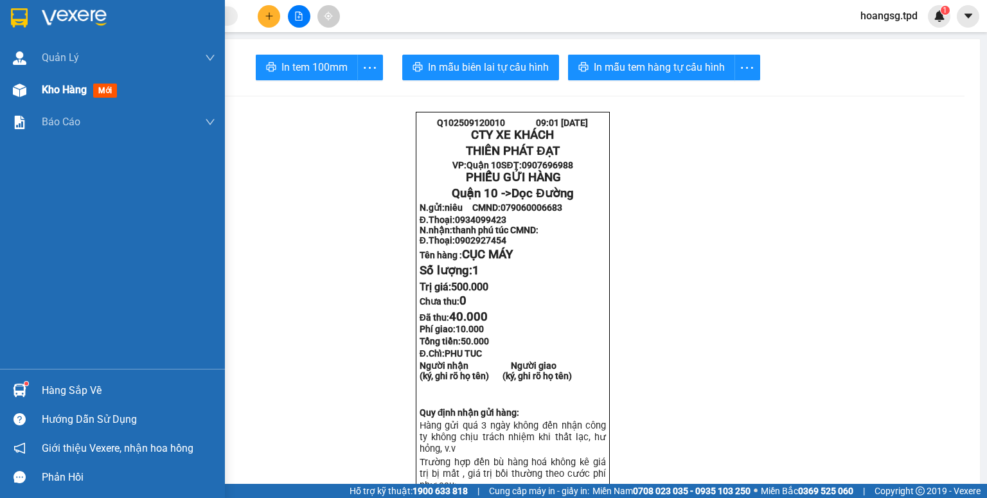
drag, startPoint x: 24, startPoint y: 89, endPoint x: 51, endPoint y: 88, distance: 26.4
click at [25, 89] on img at bounding box center [19, 90] width 13 height 13
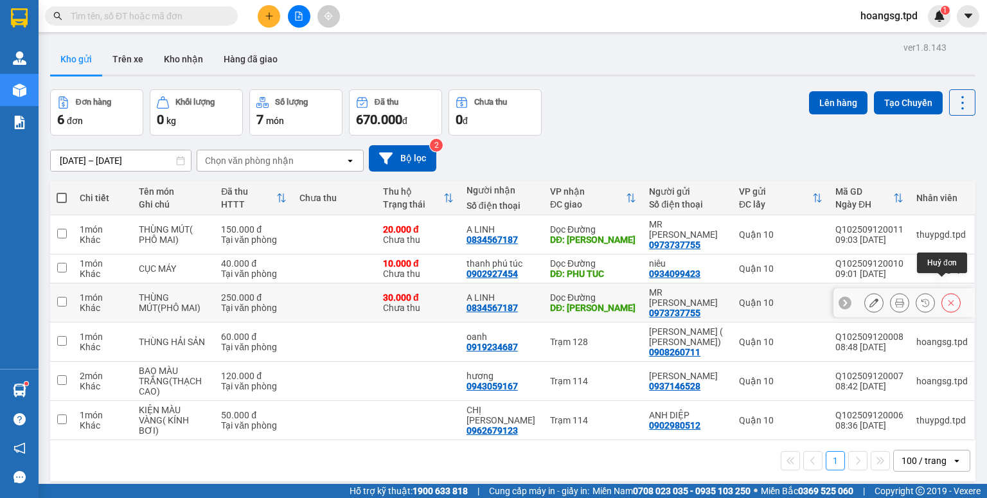
click at [947, 292] on button at bounding box center [951, 303] width 18 height 22
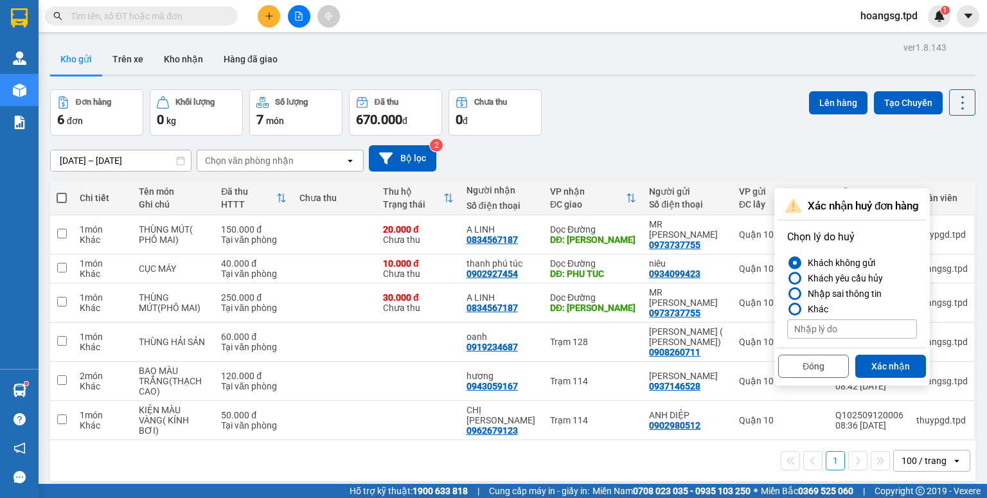
click at [795, 279] on div at bounding box center [794, 278] width 9 height 9
click at [787, 278] on input "Khách yêu cầu hủy" at bounding box center [787, 278] width 0 height 0
drag, startPoint x: 797, startPoint y: 292, endPoint x: 844, endPoint y: 326, distance: 58.9
click at [797, 292] on div at bounding box center [794, 293] width 9 height 9
click at [787, 294] on input "Nhập sai thông tin" at bounding box center [787, 294] width 0 height 0
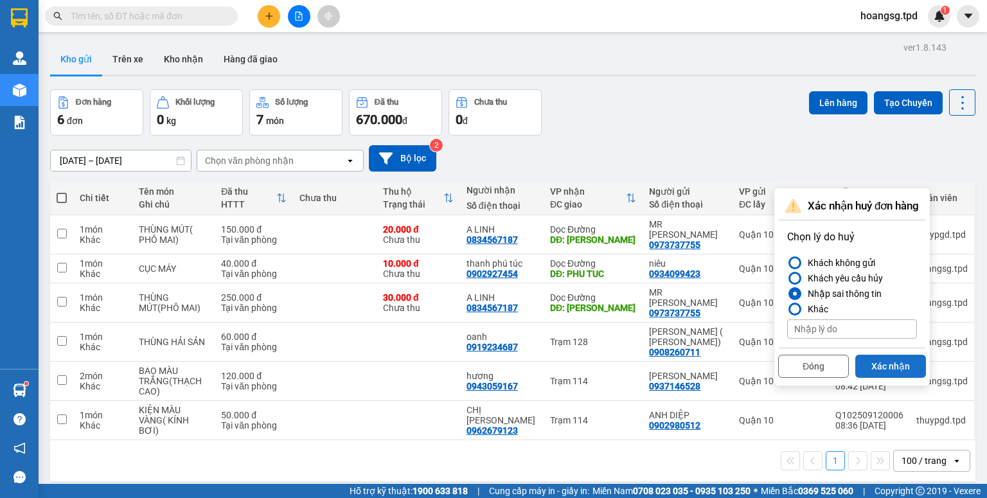
click at [897, 366] on button "Xác nhận" at bounding box center [890, 366] width 71 height 23
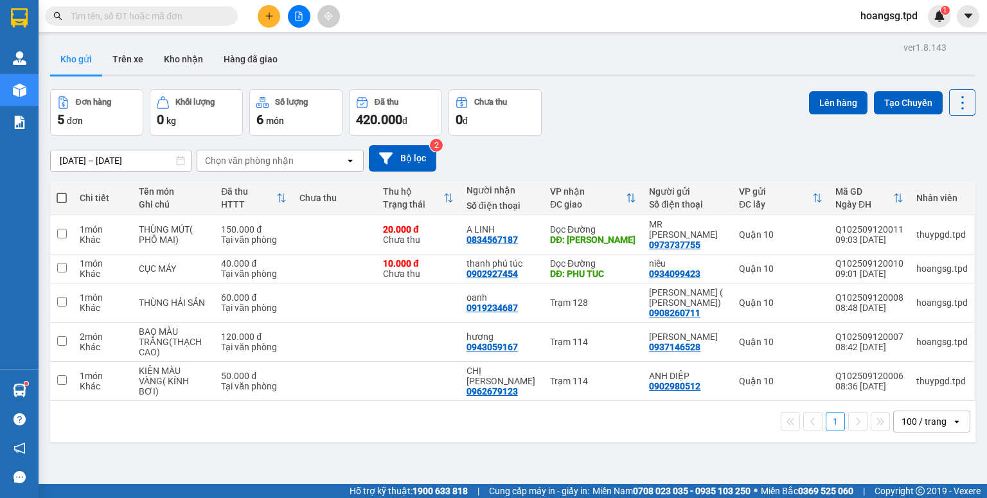
click at [64, 198] on span at bounding box center [62, 198] width 10 height 10
click at [62, 191] on input "checkbox" at bounding box center [62, 191] width 0 height 0
checkbox input "true"
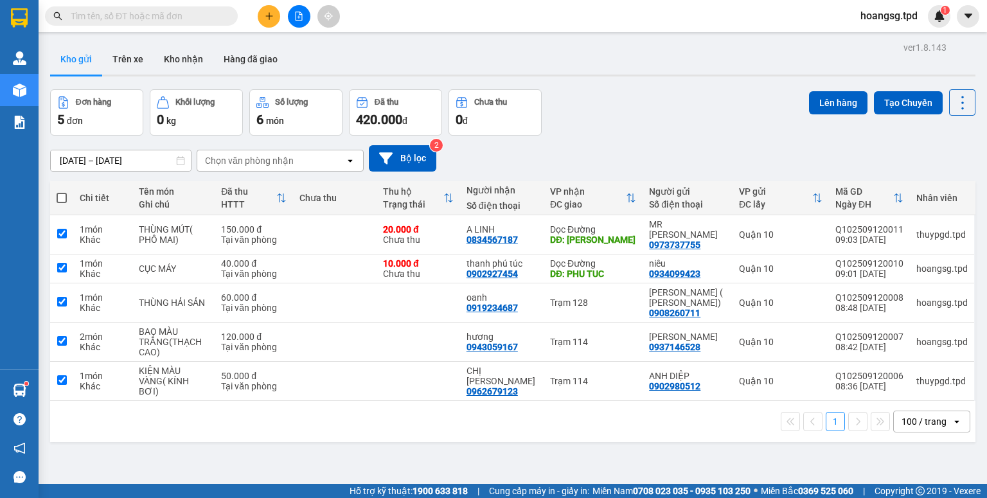
checkbox input "true"
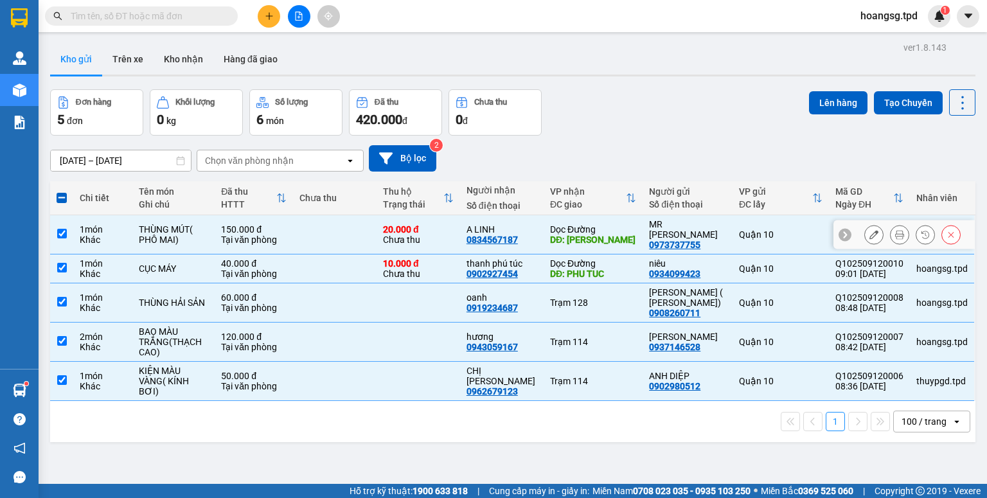
click at [59, 229] on input "checkbox" at bounding box center [62, 234] width 10 height 10
checkbox input "false"
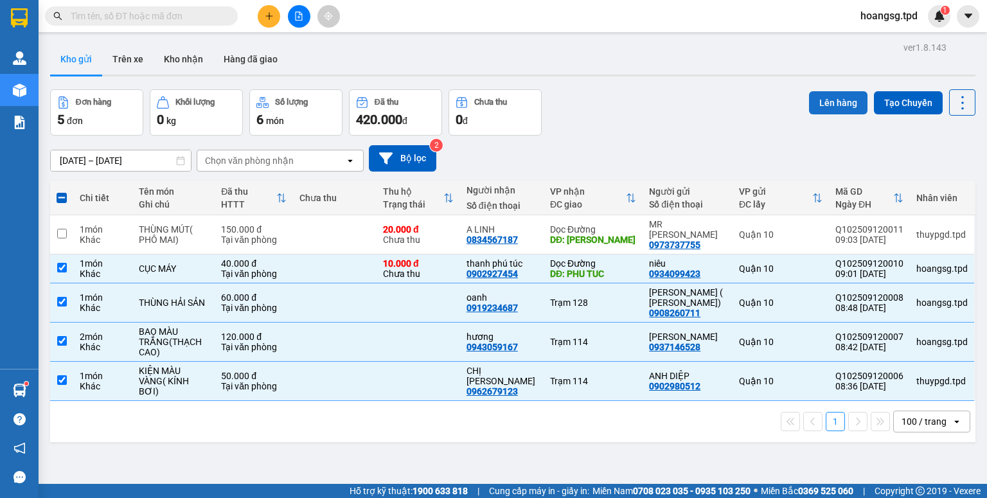
click at [817, 103] on button "Lên hàng" at bounding box center [838, 102] width 58 height 23
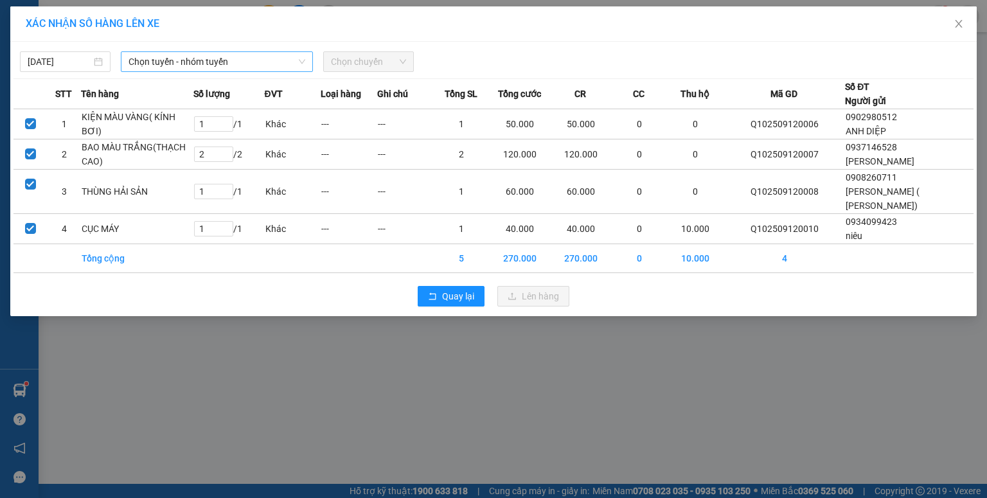
click at [167, 59] on span "Chọn tuyến - nhóm tuyến" at bounding box center [216, 61] width 177 height 19
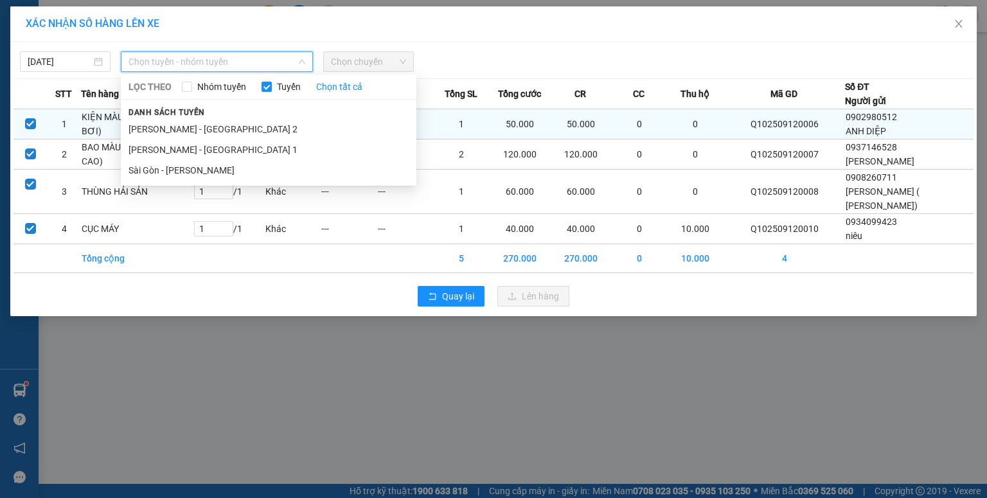
drag, startPoint x: 157, startPoint y: 170, endPoint x: 301, endPoint y: 125, distance: 150.8
click at [161, 170] on li "Sài Gòn - Phương Lâm" at bounding box center [269, 170] width 296 height 21
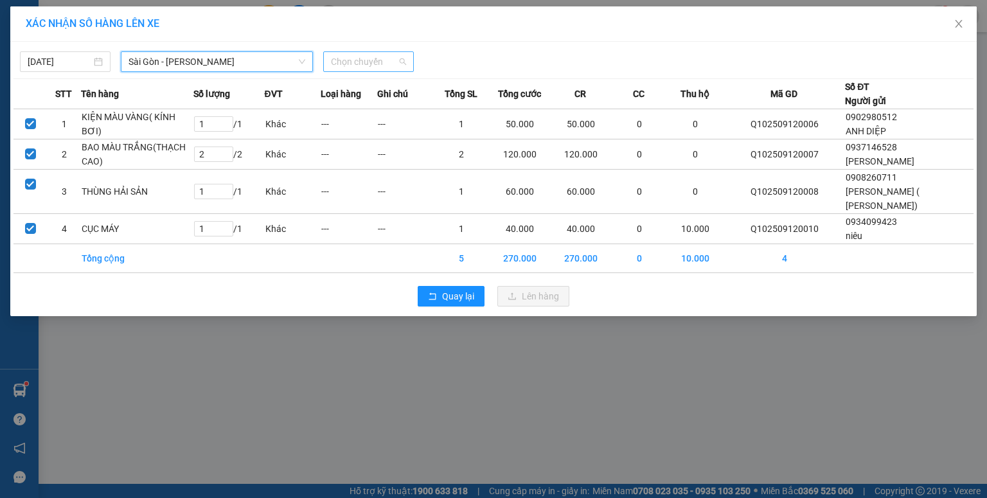
click at [360, 56] on span "Chọn chuyến" at bounding box center [368, 61] width 75 height 19
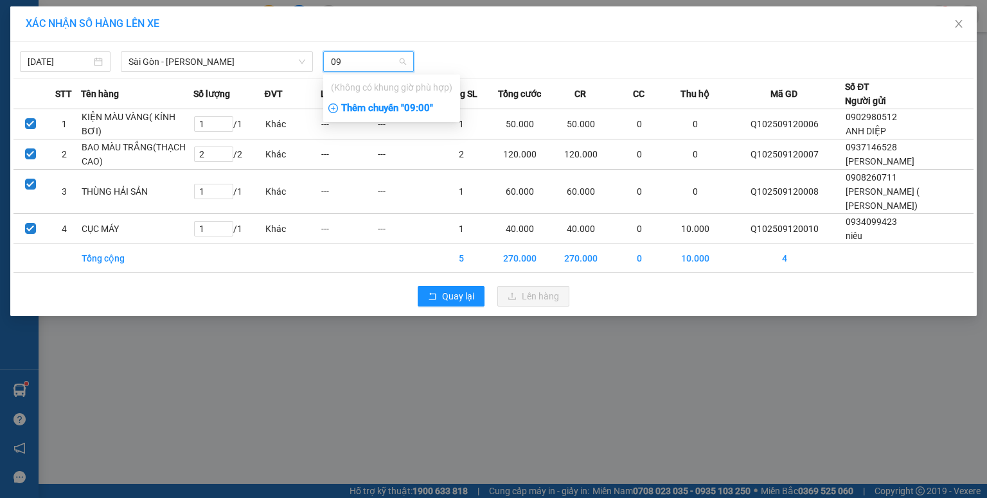
type input "09"
click at [422, 102] on div "Thêm chuyến " 09:00 "" at bounding box center [391, 109] width 137 height 22
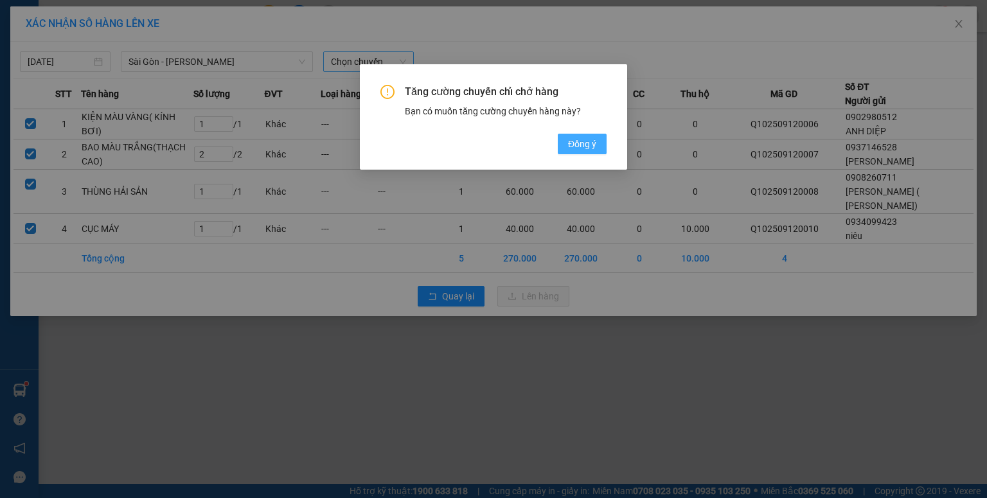
click at [594, 146] on span "Đồng ý" at bounding box center [582, 144] width 28 height 14
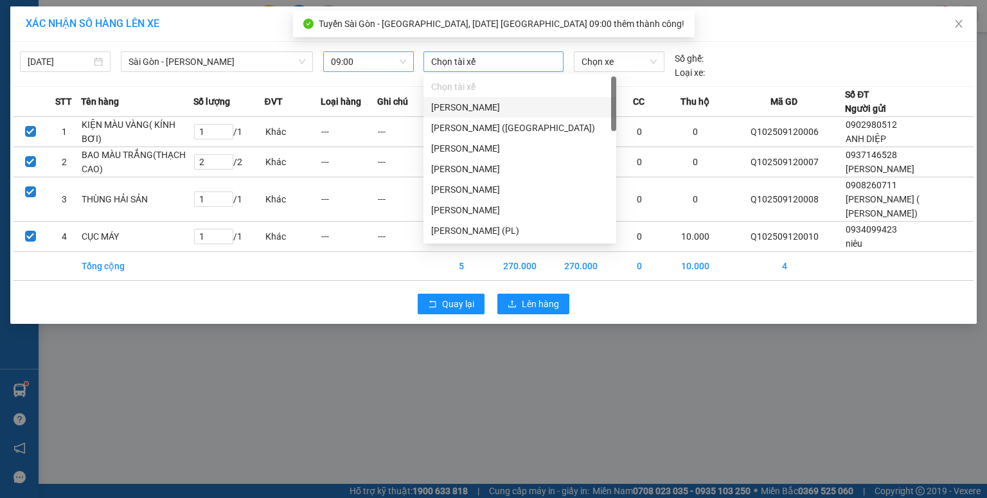
click at [460, 60] on div at bounding box center [494, 61] width 134 height 15
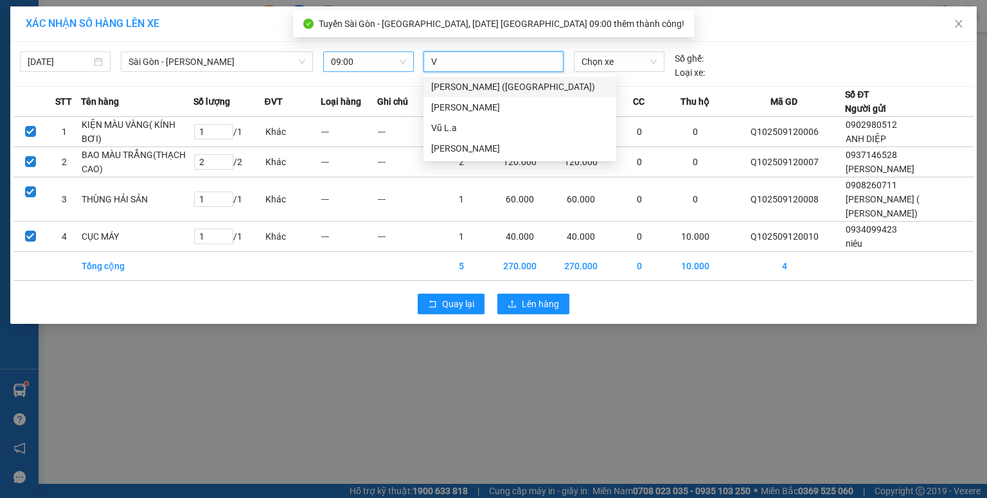
type input "VŨ"
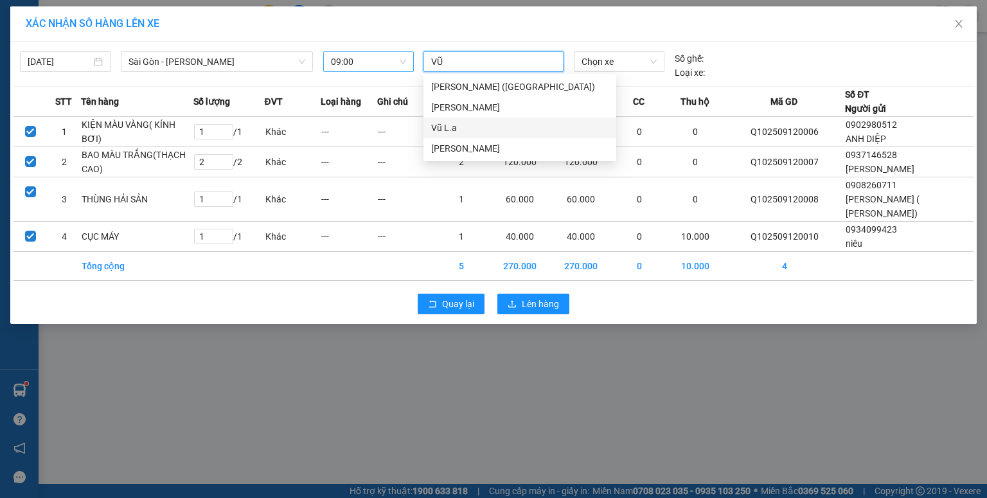
drag, startPoint x: 454, startPoint y: 132, endPoint x: 507, endPoint y: 121, distance: 53.7
click at [455, 132] on div "Vũ L.a" at bounding box center [519, 128] width 177 height 14
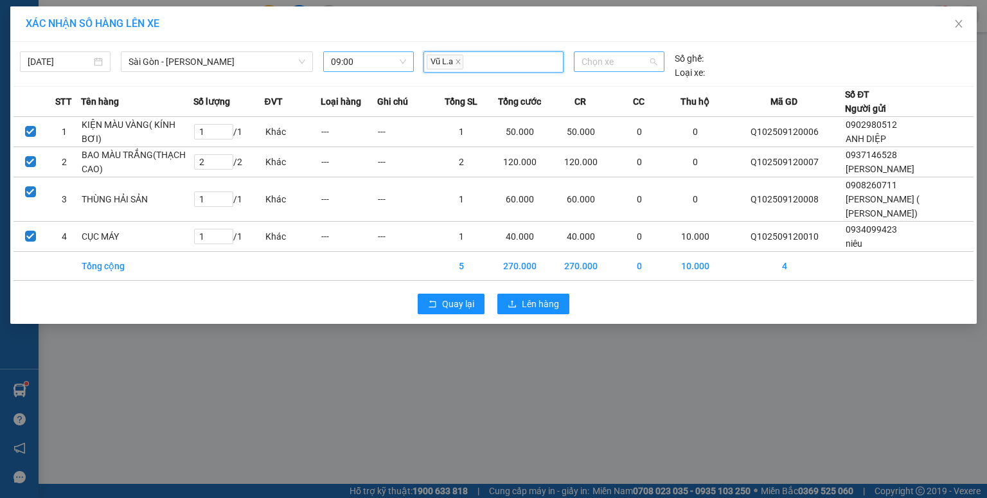
click at [603, 62] on span "Chọn xe" at bounding box center [618, 61] width 75 height 19
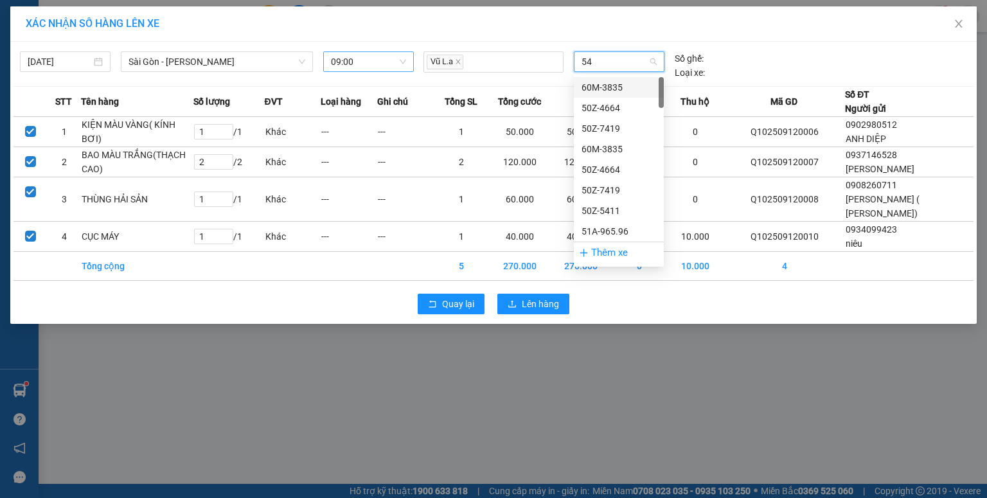
type input "546"
click at [615, 87] on div "51B-275.46" at bounding box center [618, 87] width 75 height 14
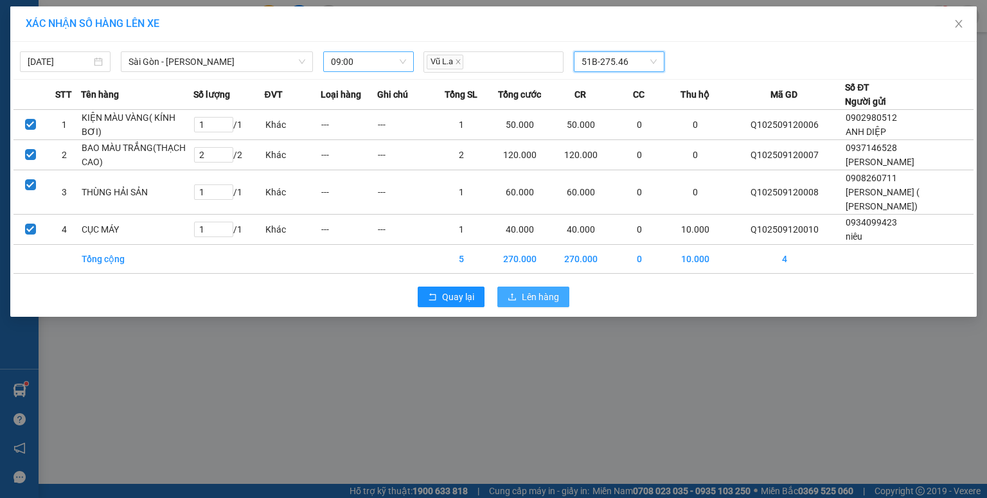
click at [536, 292] on span "Lên hàng" at bounding box center [540, 297] width 37 height 14
